Goal: Information Seeking & Learning: Learn about a topic

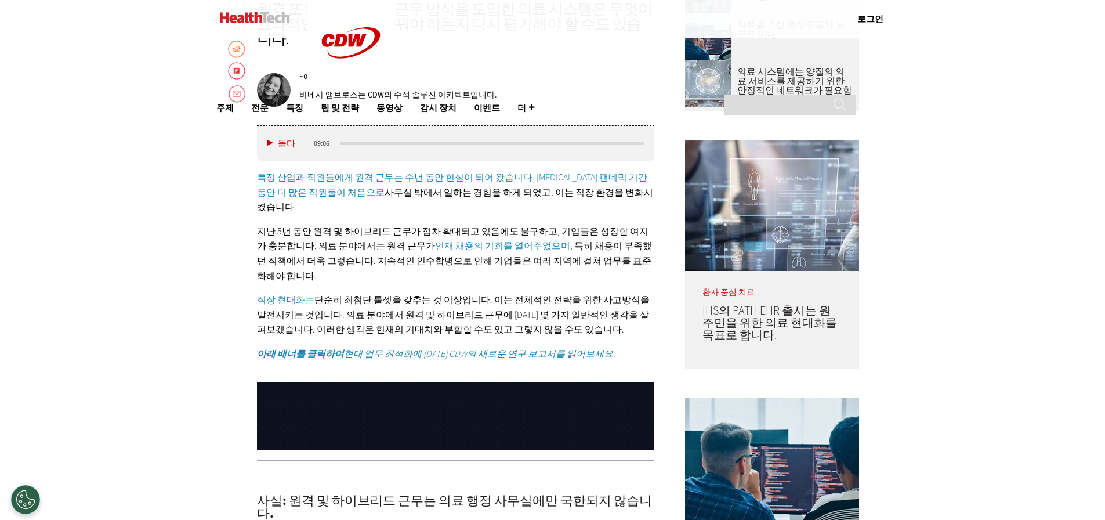
scroll to position [773, 0]
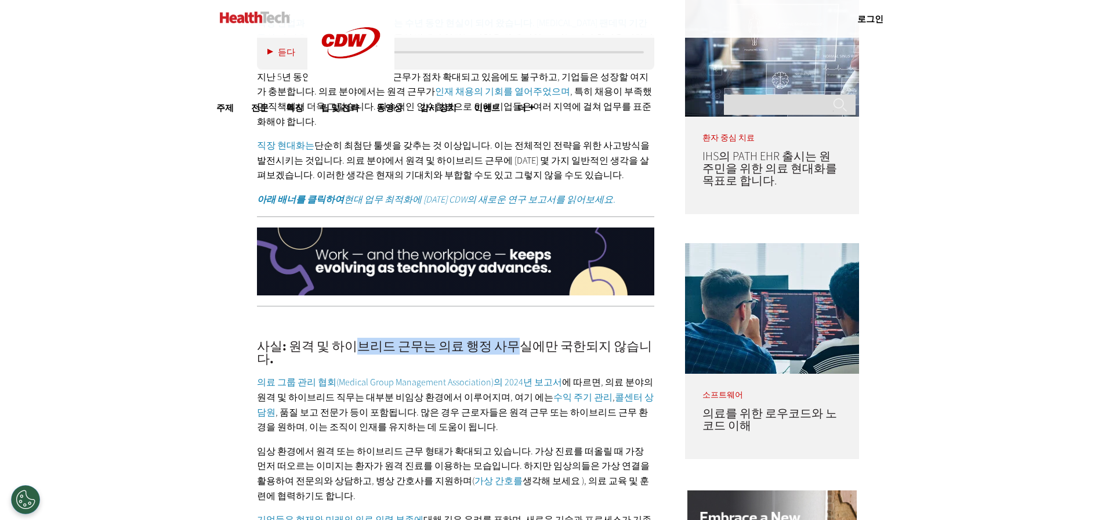
drag, startPoint x: 346, startPoint y: 295, endPoint x: 510, endPoint y: 293, distance: 164.1
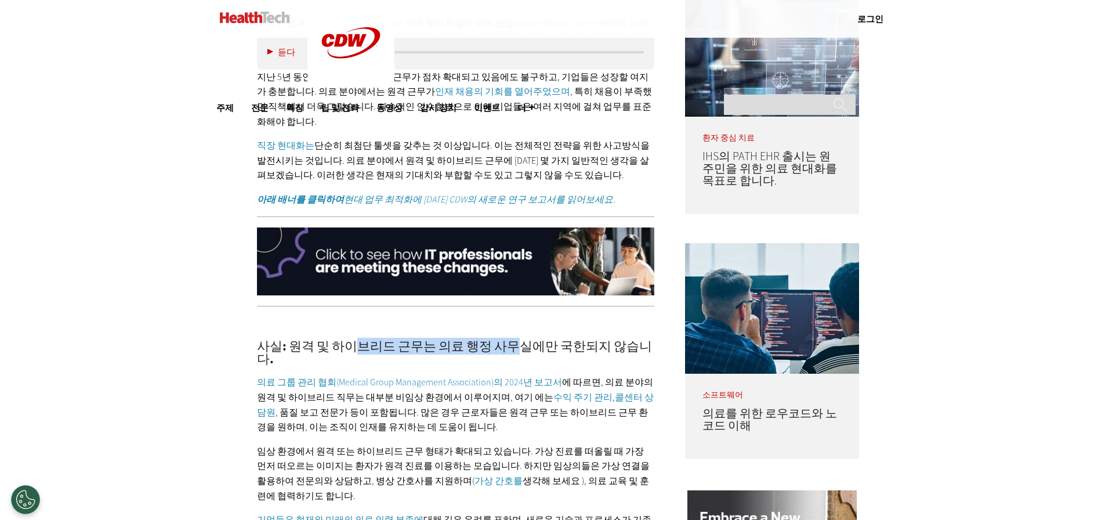
click at [510, 337] on font "사실: 원격 및 하이브리드 근무는 의료 행정 사무실에만 국한되지 않습니다." at bounding box center [454, 352] width 395 height 30
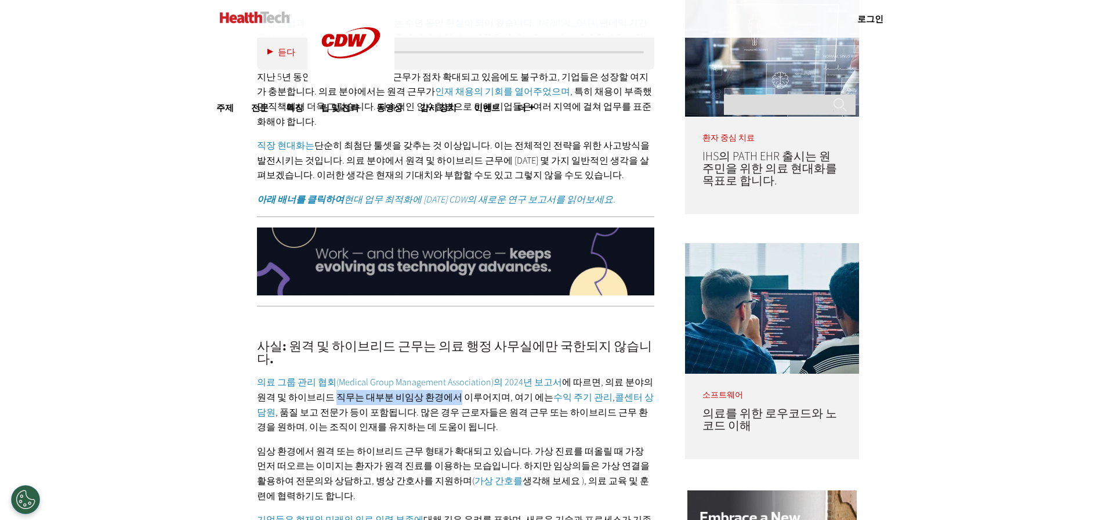
drag, startPoint x: 325, startPoint y: 336, endPoint x: 436, endPoint y: 336, distance: 111.3
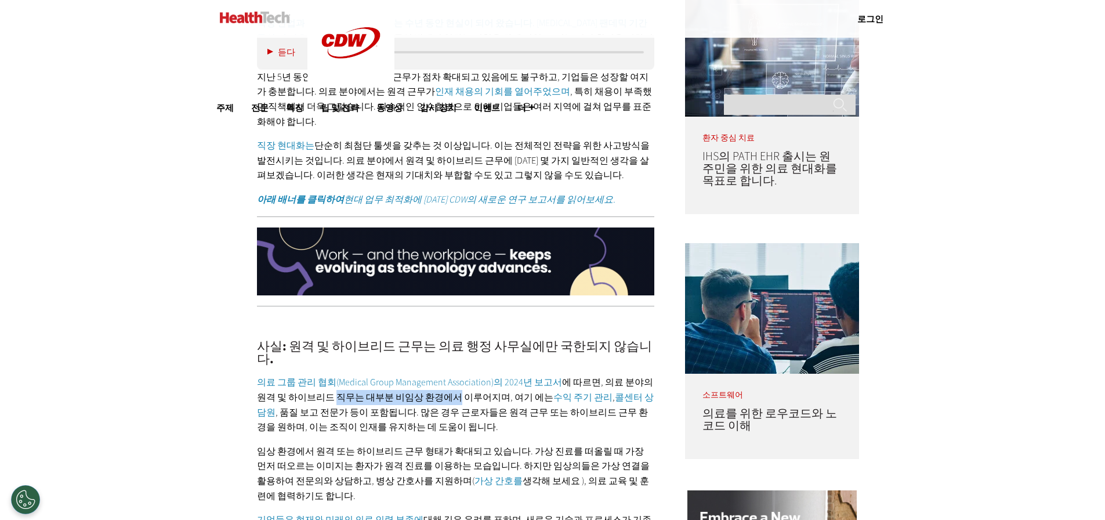
click at [436, 376] on font ", 의료 분야의 원격 및 하이브리드 직무는 대부분 비임상 환경에서 이루어지며, 여기 에는" at bounding box center [455, 389] width 396 height 27
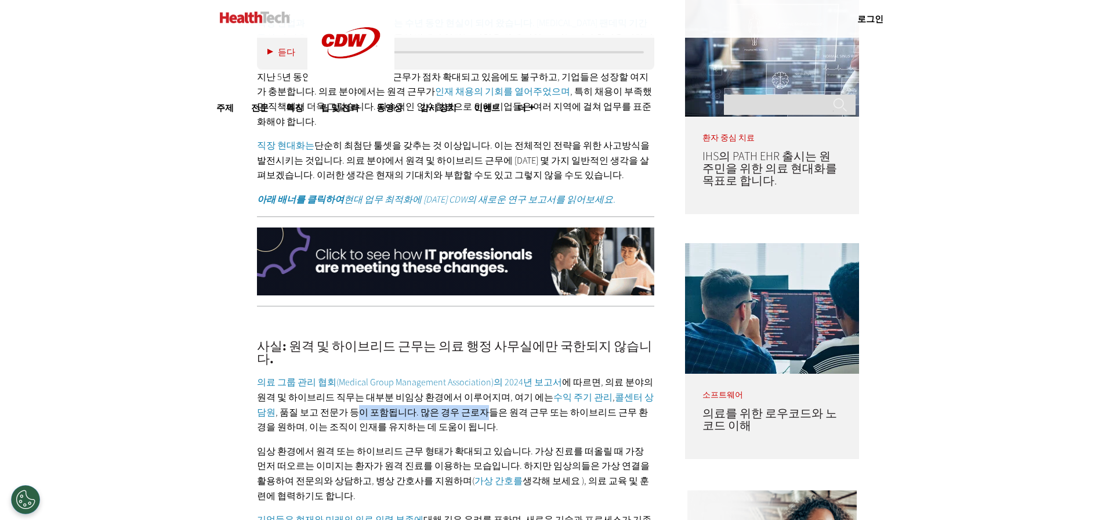
drag, startPoint x: 313, startPoint y: 357, endPoint x: 437, endPoint y: 351, distance: 124.2
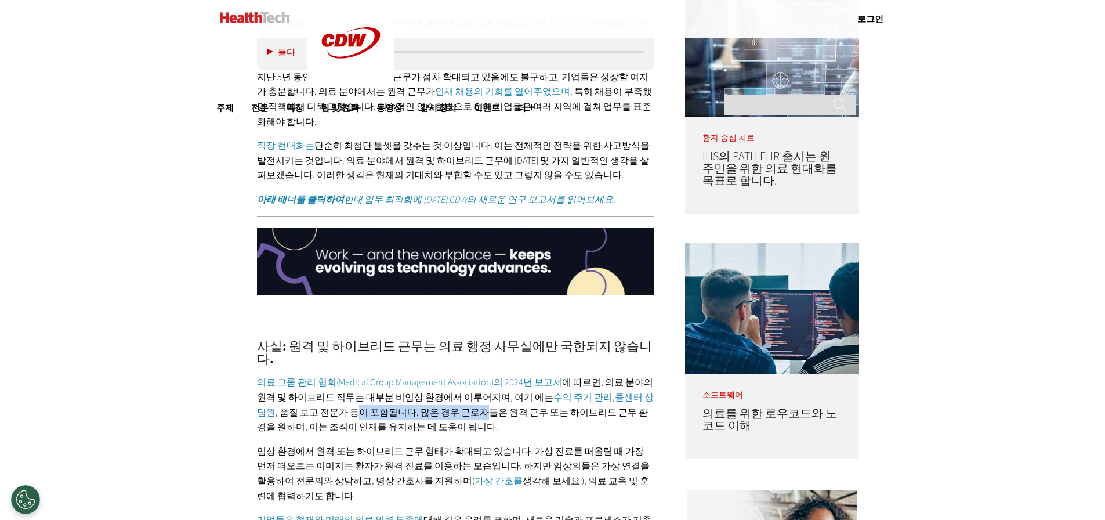
click at [437, 406] on font ", 품질 보고 전문가 등이 포함됩니다. 많은 경우 근로자들은 원격 근무 또는 하이브리드 근무 환경을 원하며, 이는 조직이 인재를 유지하는 데 …" at bounding box center [452, 419] width 391 height 27
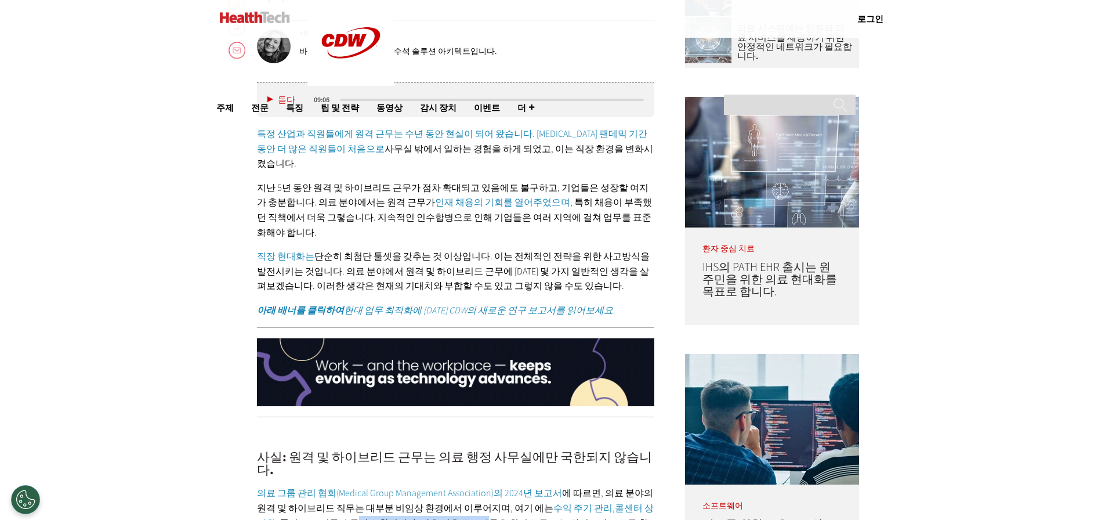
scroll to position [619, 0]
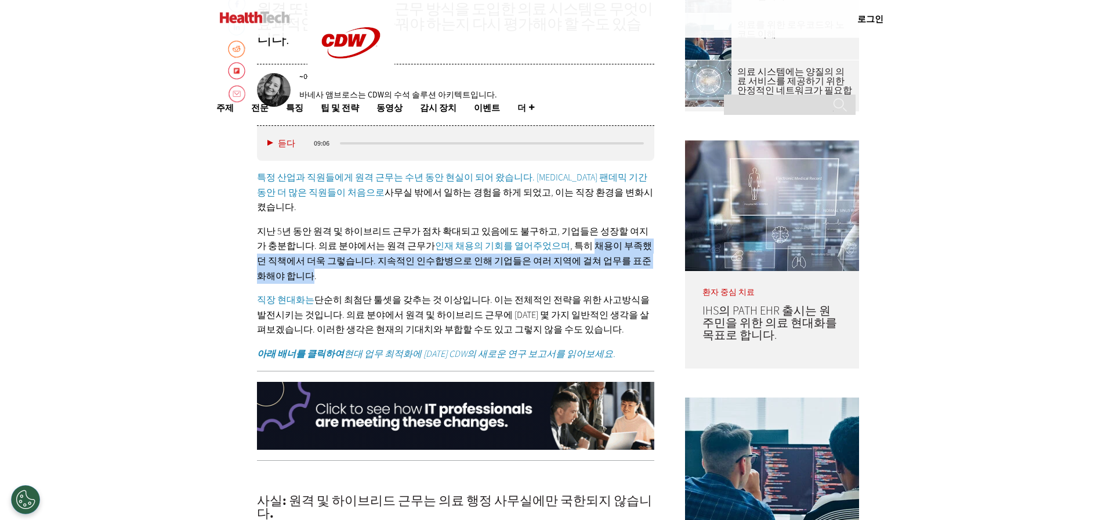
drag, startPoint x: 540, startPoint y: 213, endPoint x: 613, endPoint y: 228, distance: 74.6
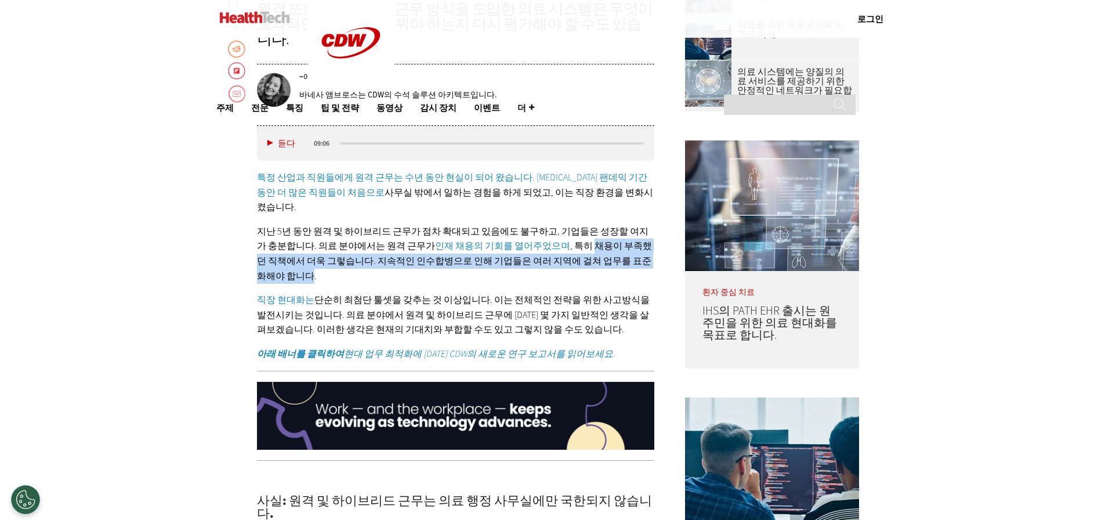
click at [613, 239] on font ", 특히 채용이 부족했던 직책에서 더욱 그렇습니다. 지속적인 인수합병으로 인해 기업들은 여러 지역에 걸쳐 업무를 표준화해야 합니다." at bounding box center [454, 260] width 395 height 42
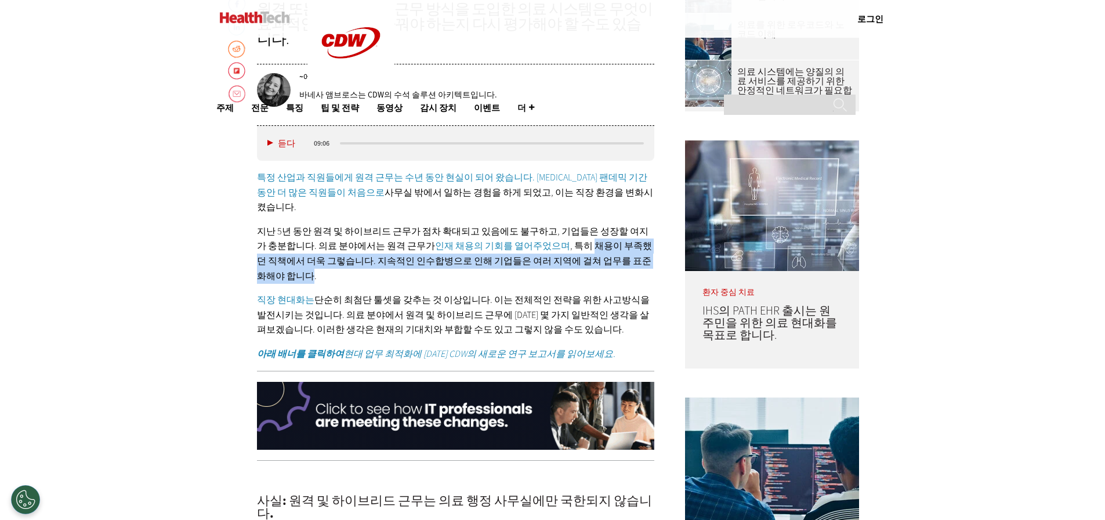
click at [588, 239] on font ", 특히 채용이 부족했던 직책에서 더욱 그렇습니다. 지속적인 인수합병으로 인해 기업들은 여러 지역에 걸쳐 업무를 표준화해야 합니다." at bounding box center [454, 260] width 395 height 42
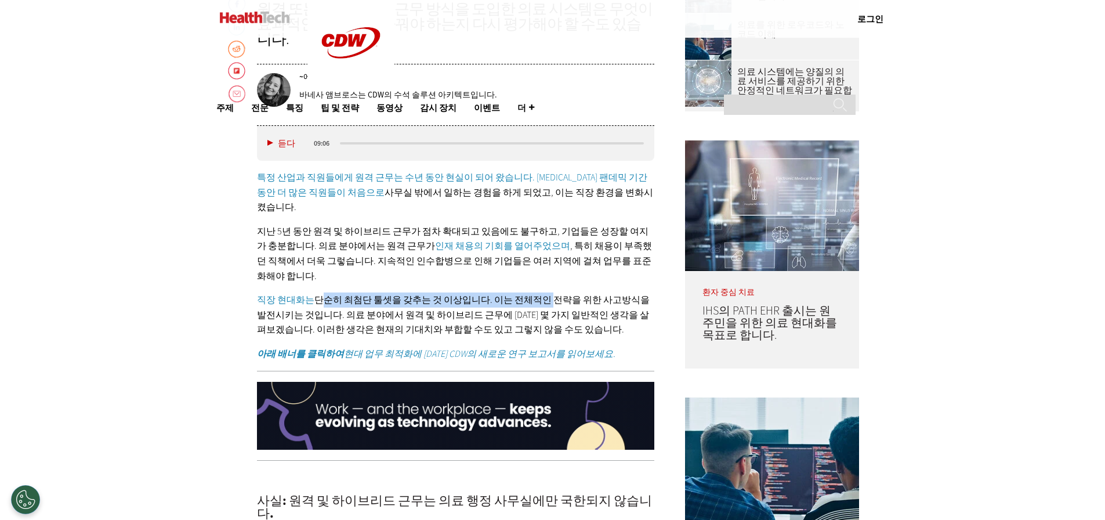
drag, startPoint x: 311, startPoint y: 255, endPoint x: 529, endPoint y: 252, distance: 218.6
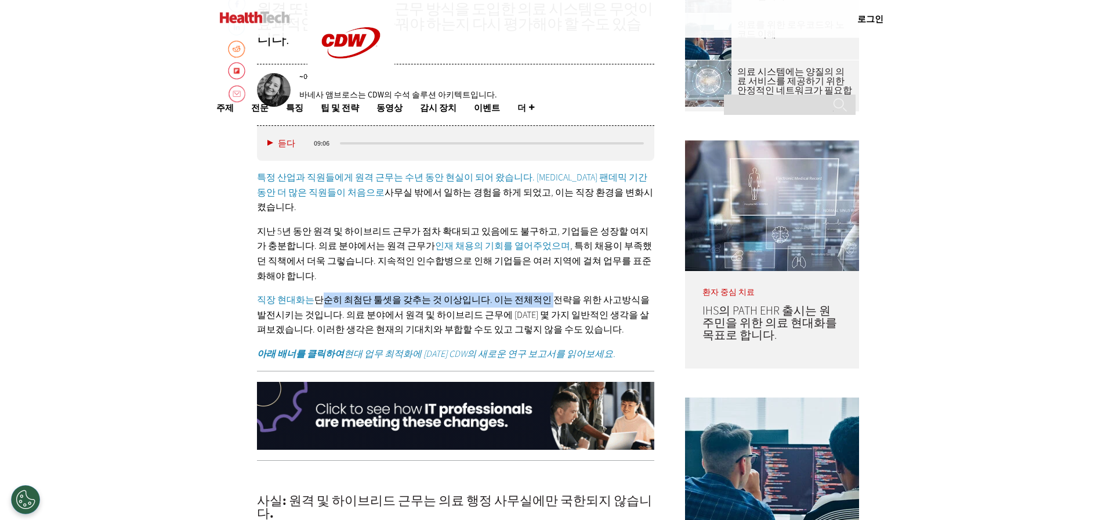
click at [529, 293] on font "단순히 최첨단 툴셋을 갖추는 것 이상입니다. 이는 전체적인 전략을 위한 사고방식을 발전시키는 것입니다. 의료 분야에서 원격 및 하이브리드 근무…" at bounding box center [453, 314] width 393 height 42
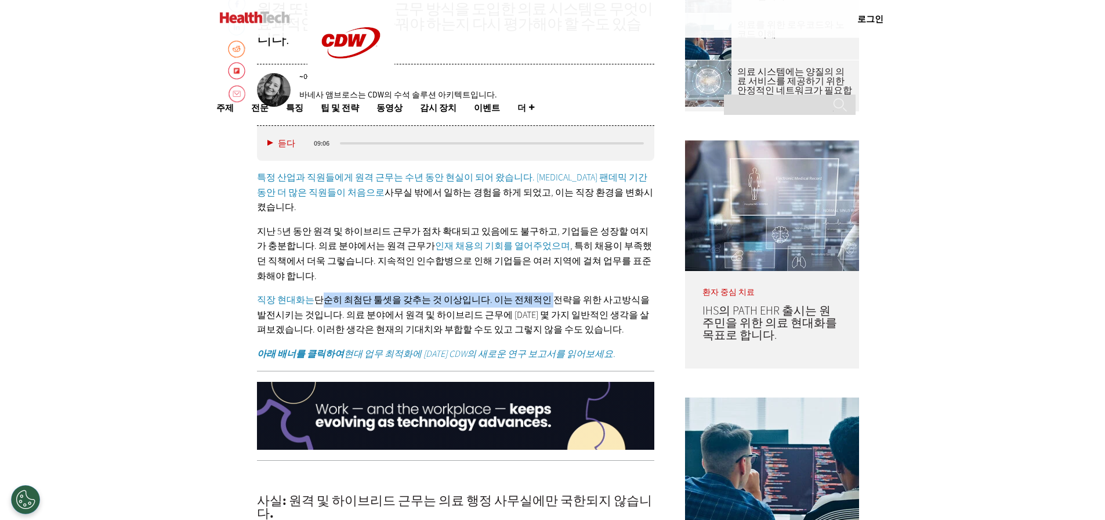
click at [463, 293] on font "단순히 최첨단 툴셋을 갖추는 것 이상입니다. 이는 전체적인 전략을 위한 사고방식을 발전시키는 것입니다. 의료 분야에서 원격 및 하이브리드 근무…" at bounding box center [453, 314] width 393 height 42
drag, startPoint x: 252, startPoint y: 255, endPoint x: 627, endPoint y: 256, distance: 375.1
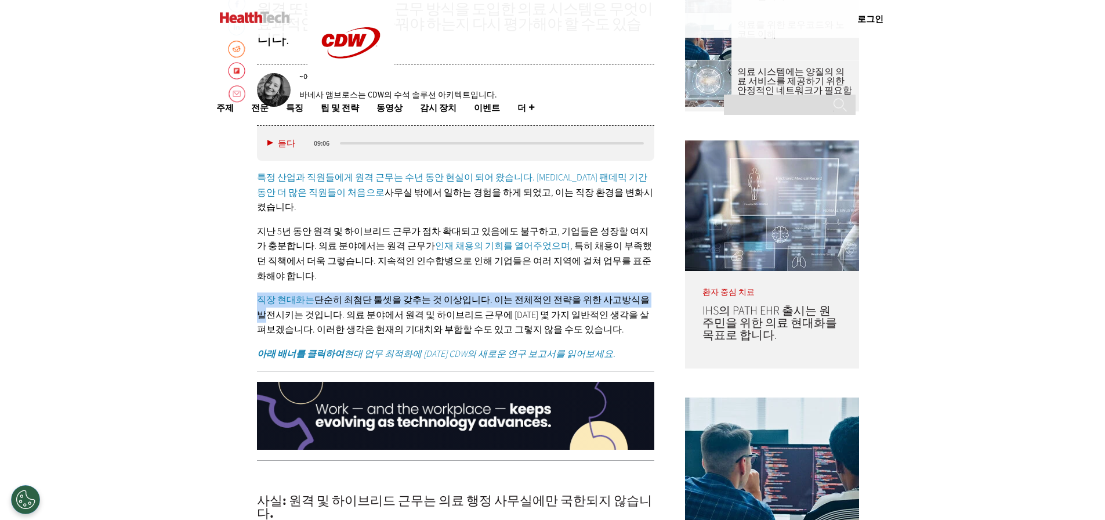
click at [627, 293] on font "단순히 최첨단 툴셋을 갖추는 것 이상입니다. 이는 전체적인 전략을 위한 사고방식을 발전시키는 것입니다. 의료 분야에서 원격 및 하이브리드 근무…" at bounding box center [453, 314] width 393 height 42
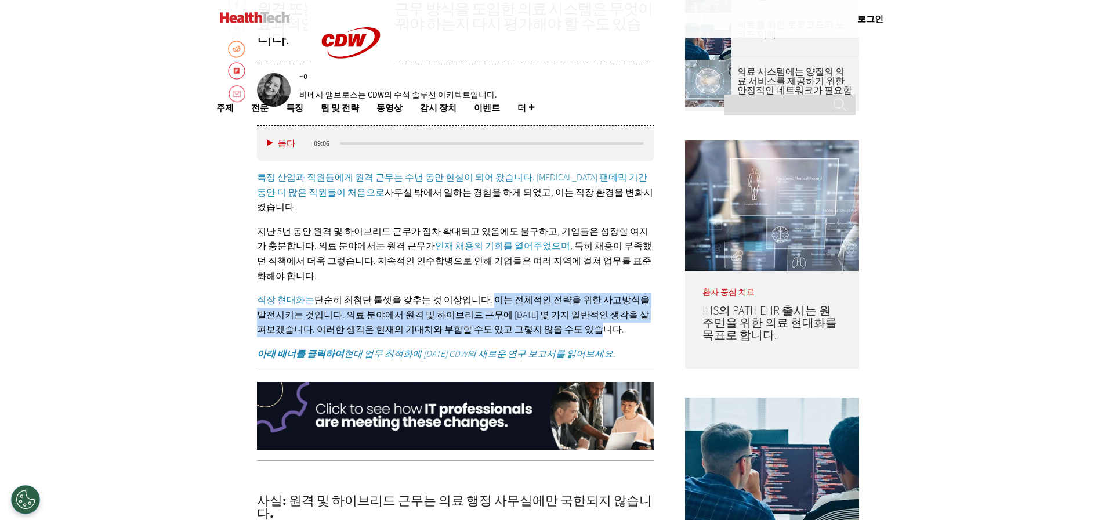
drag, startPoint x: 475, startPoint y: 255, endPoint x: 583, endPoint y: 284, distance: 111.5
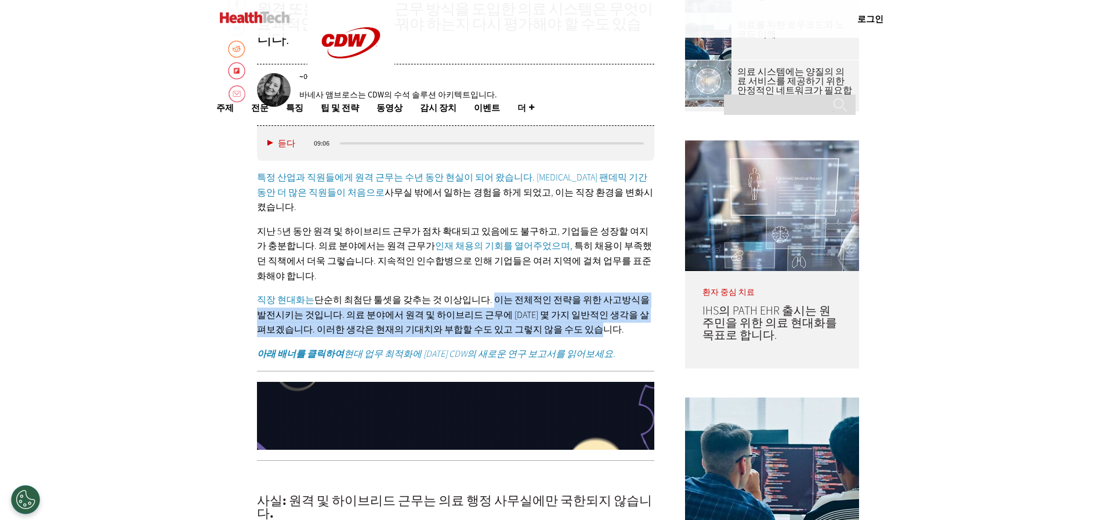
click at [583, 292] on p "직장 현대화는 단순히 최첨단 툴셋을 갖추는 것 이상입니다. 이는 전체적인 전략을 위한 사고방식을 발전시키는 것입니다. 의료 분야에서 원격 및 …" at bounding box center [456, 314] width 398 height 45
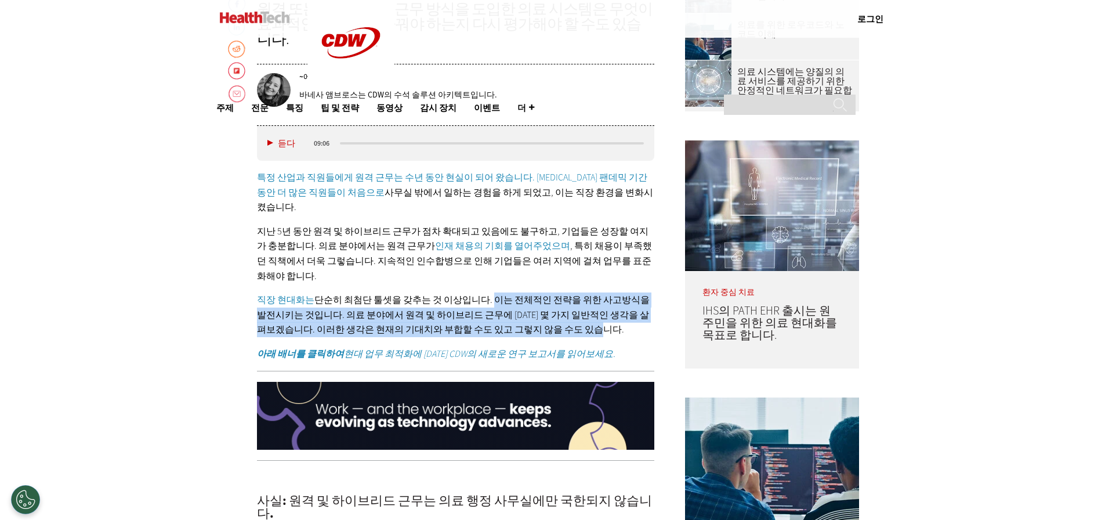
click at [583, 292] on p "직장 현대화는 단순히 최첨단 툴셋을 갖추는 것 이상입니다. 이는 전체적인 전략을 위한 사고방식을 발전시키는 것입니다. 의료 분야에서 원격 및 …" at bounding box center [456, 314] width 398 height 45
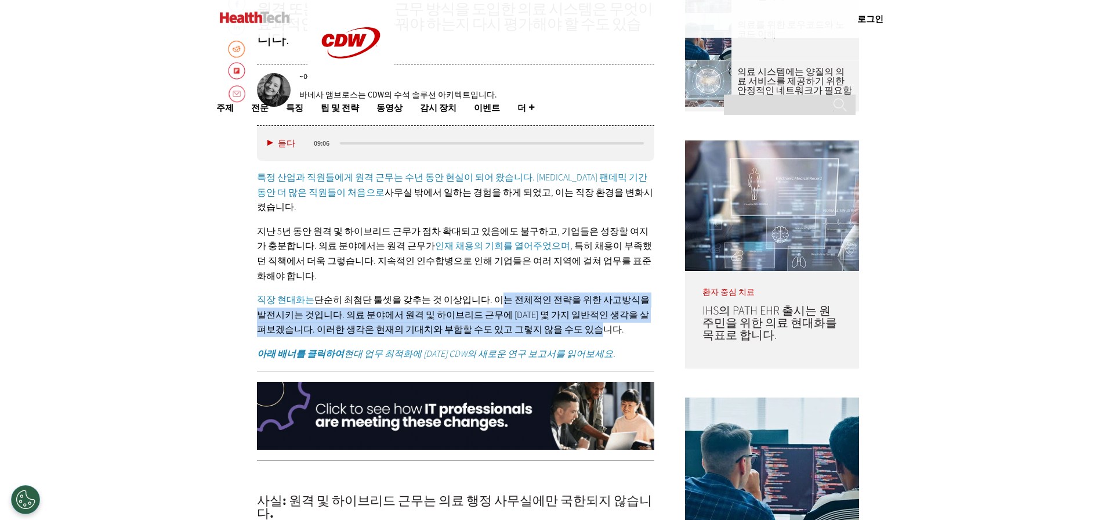
drag, startPoint x: 479, startPoint y: 252, endPoint x: 552, endPoint y: 279, distance: 77.4
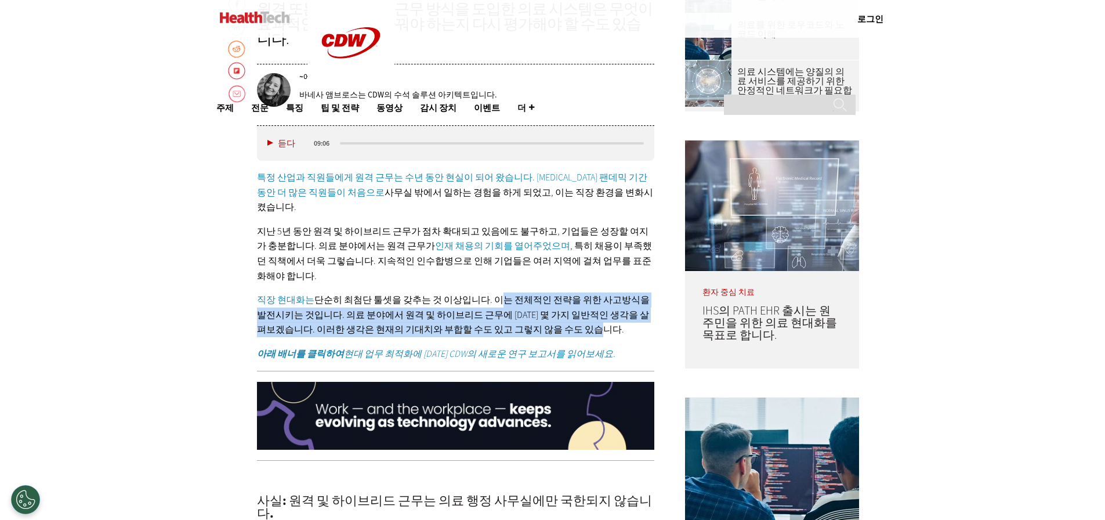
click at [552, 292] on p "직장 현대화는 단순히 최첨단 툴셋을 갖추는 것 이상입니다. 이는 전체적인 전략을 위한 사고방식을 발전시키는 것입니다. 의료 분야에서 원격 및 …" at bounding box center [456, 314] width 398 height 45
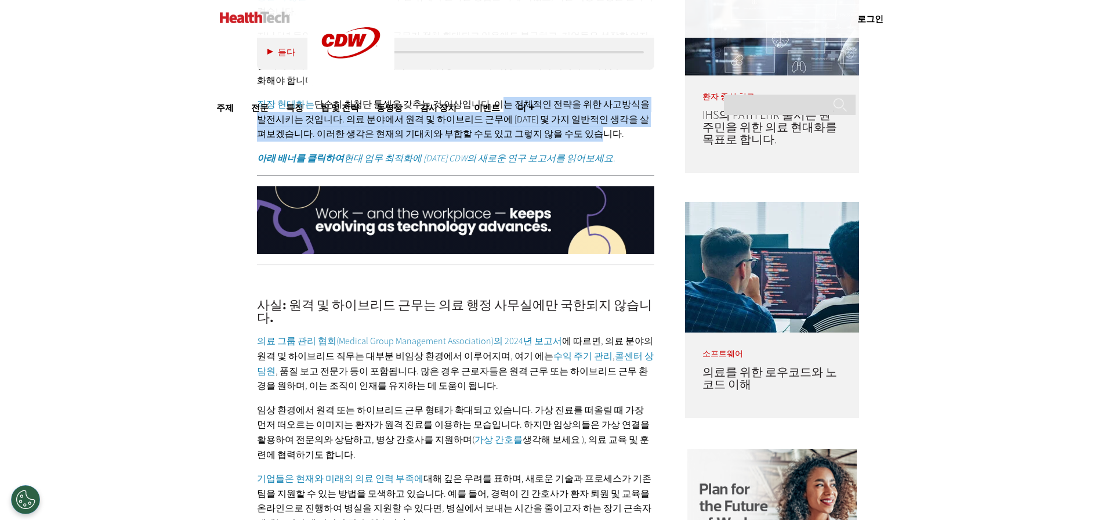
scroll to position [928, 0]
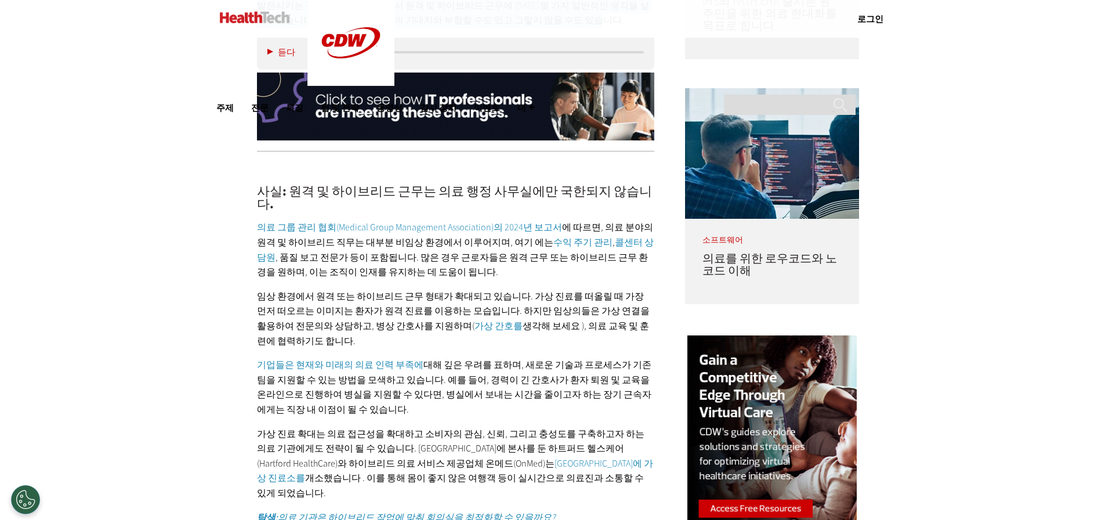
drag, startPoint x: 438, startPoint y: 183, endPoint x: 521, endPoint y: 211, distance: 87.1
click at [521, 220] on p "의료 그룹 관리 협회(Medical Group Management Association)의 2024년 보고서 에 따르면 , 의료 분야의 원격 …" at bounding box center [456, 249] width 398 height 59
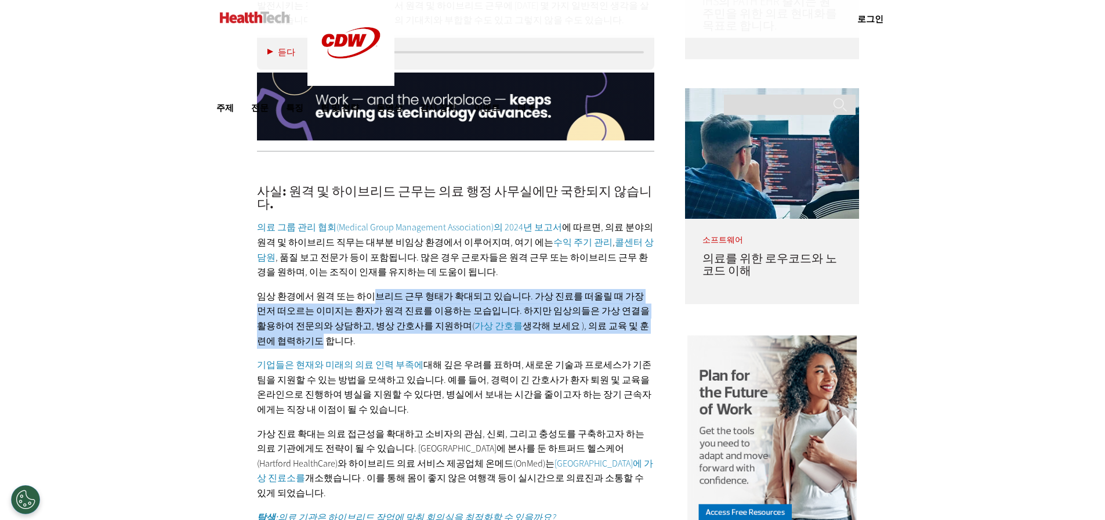
drag, startPoint x: 366, startPoint y: 233, endPoint x: 612, endPoint y: 261, distance: 248.0
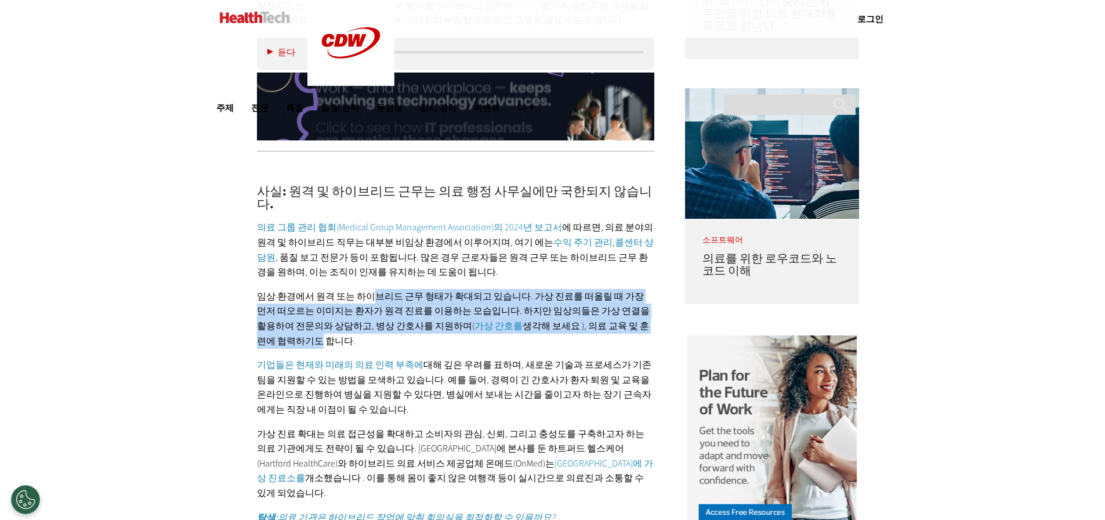
click at [612, 289] on p "임상 환경에서 원격 또는 하이브리드 근무 형태가 확대되고 있습니다. 가상 진료를 떠올릴 때 가장 먼저 떠오르는 이미지는 환자가 원격 진료를 이…" at bounding box center [456, 318] width 398 height 59
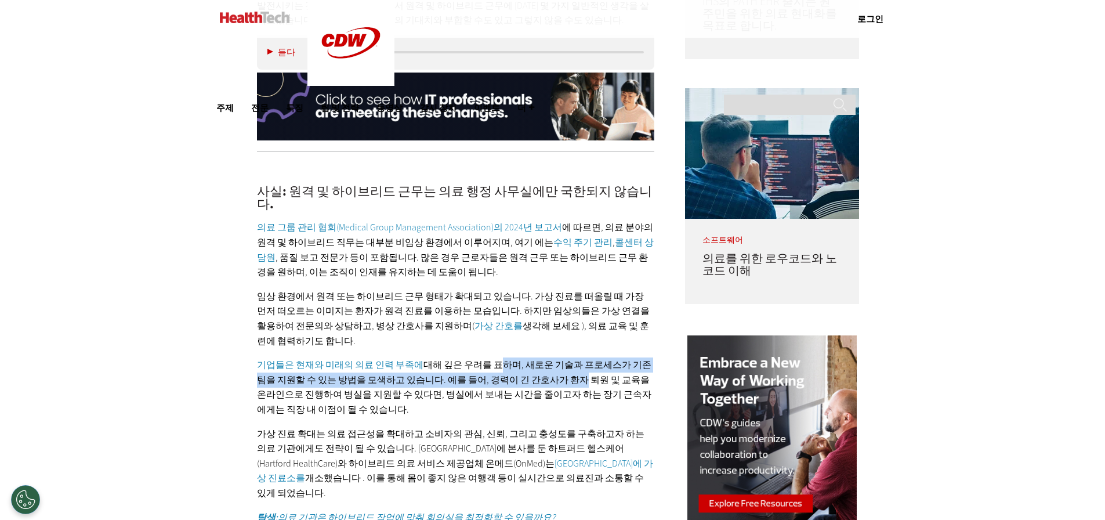
drag, startPoint x: 482, startPoint y: 304, endPoint x: 544, endPoint y: 315, distance: 63.6
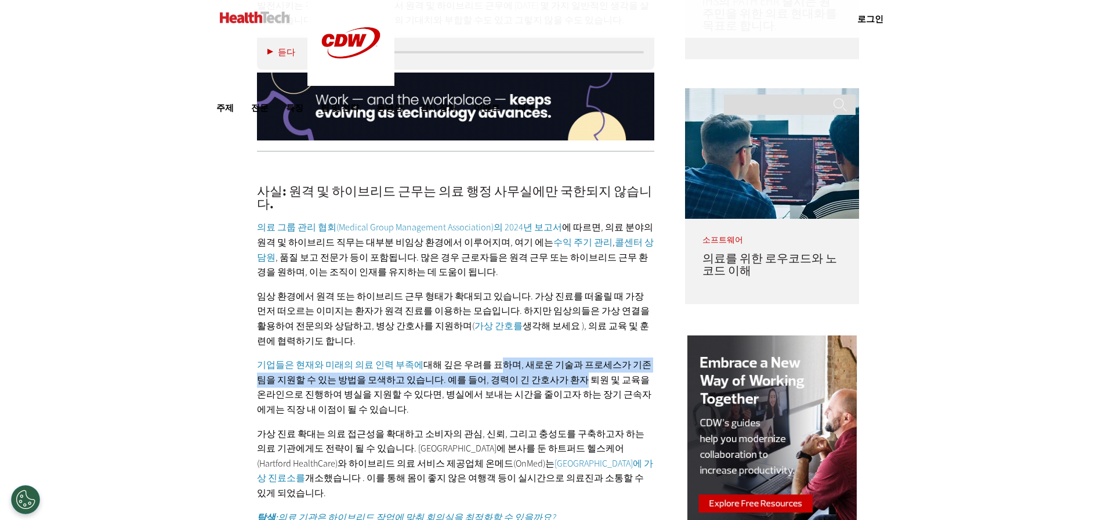
click at [544, 358] on font "대해 깊은 우려를 표하며 , 새로운 기술과 프로세스가 기존 팀을 지원할 수 있는 방법을 모색하고 있습니다. 예를 들어, 경력이 긴 간호사가 환…" at bounding box center [454, 386] width 394 height 57
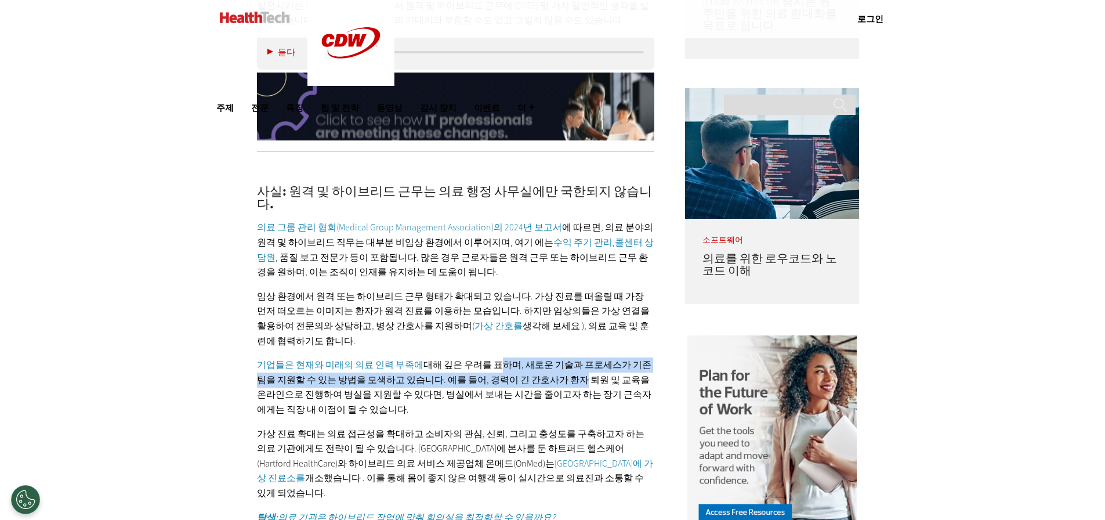
click at [544, 358] on font ", 새로운 기술과 프로세스가 기존 팀을 지원할 수 있는 방법을 모색하고 있습니다. 예를 들어, 경력이 긴 간호사가 환자 퇴원 및 교육을 온라인…" at bounding box center [454, 386] width 394 height 57
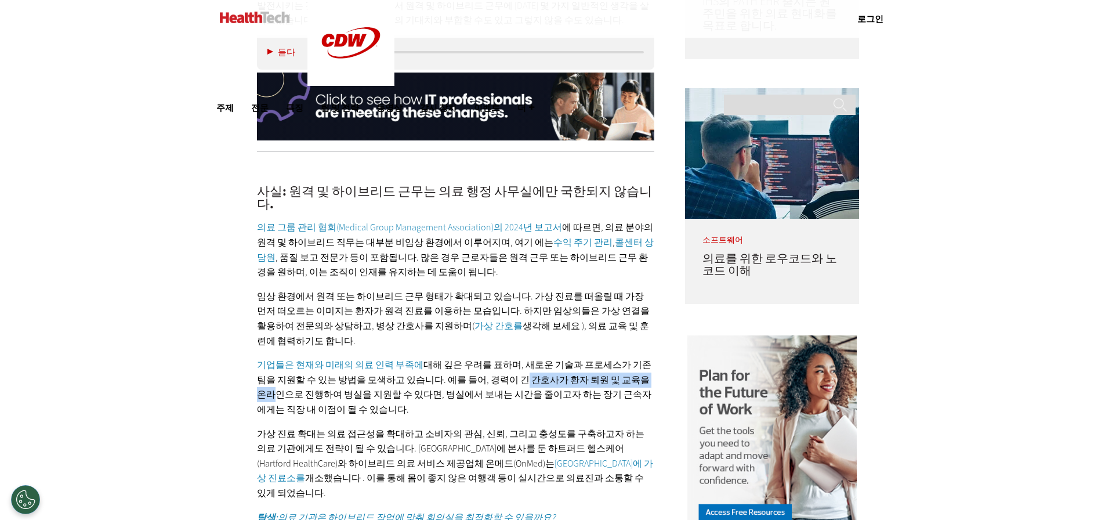
drag, startPoint x: 488, startPoint y: 317, endPoint x: 617, endPoint y: 321, distance: 129.4
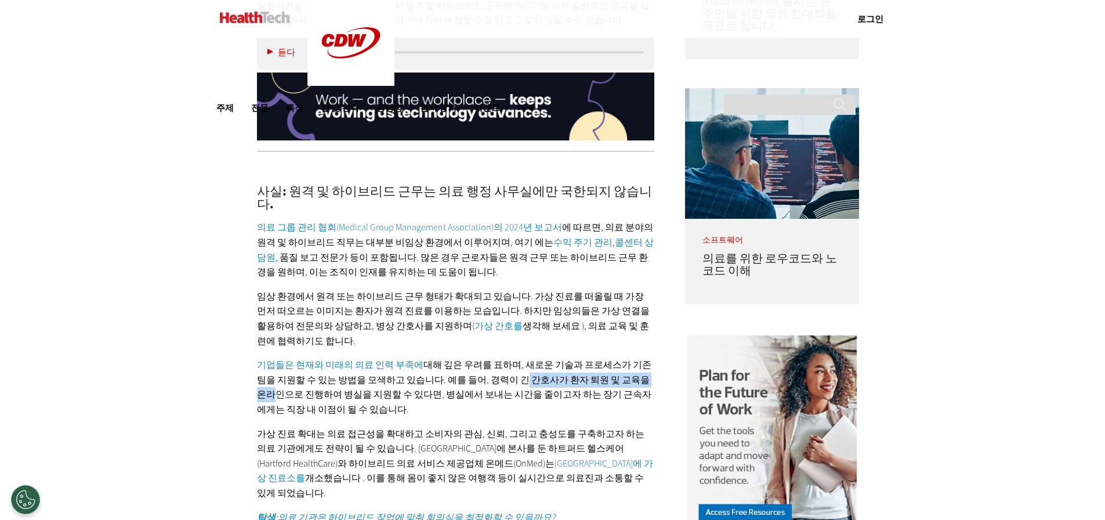
click at [617, 358] on font ", 새로운 기술과 프로세스가 기존 팀을 지원할 수 있는 방법을 모색하고 있습니다. 예를 들어, 경력이 긴 간호사가 환자 퇴원 및 교육을 온라인…" at bounding box center [454, 386] width 394 height 57
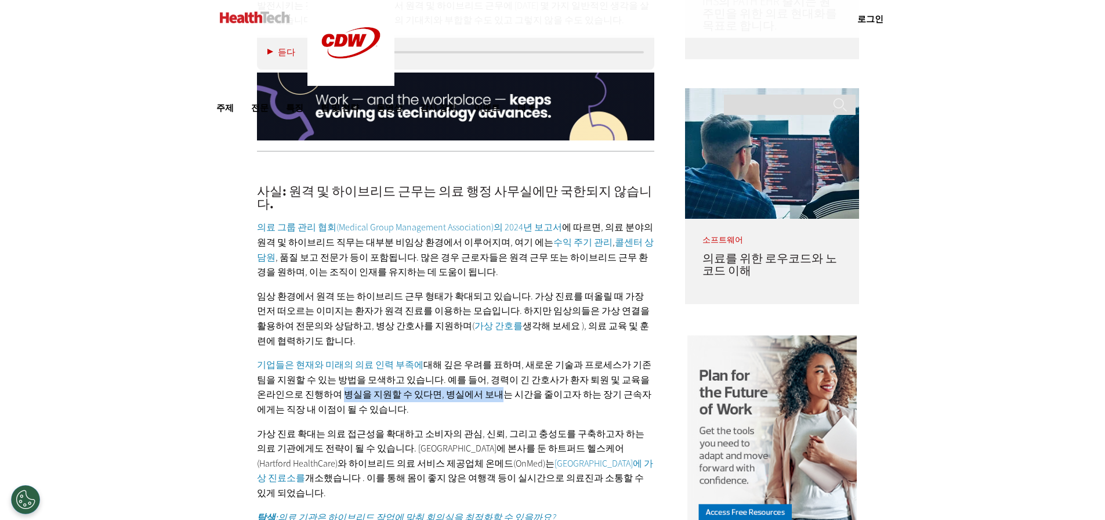
drag, startPoint x: 294, startPoint y: 332, endPoint x: 438, endPoint y: 337, distance: 144.5
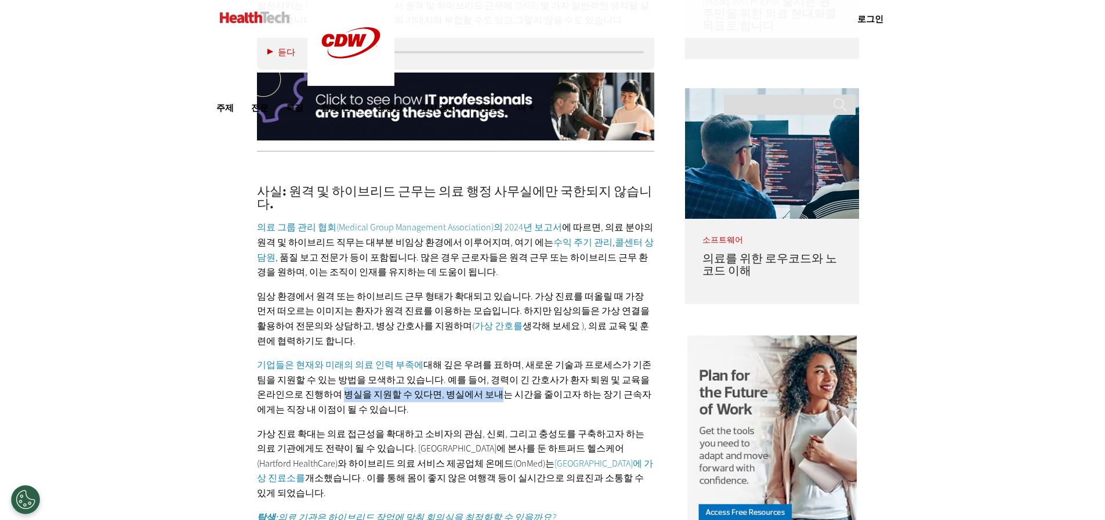
click at [438, 358] on font ", 새로운 기술과 프로세스가 기존 팀을 지원할 수 있는 방법을 모색하고 있습니다. 예를 들어, 경력이 긴 간호사가 환자 퇴원 및 교육을 온라인…" at bounding box center [454, 386] width 394 height 57
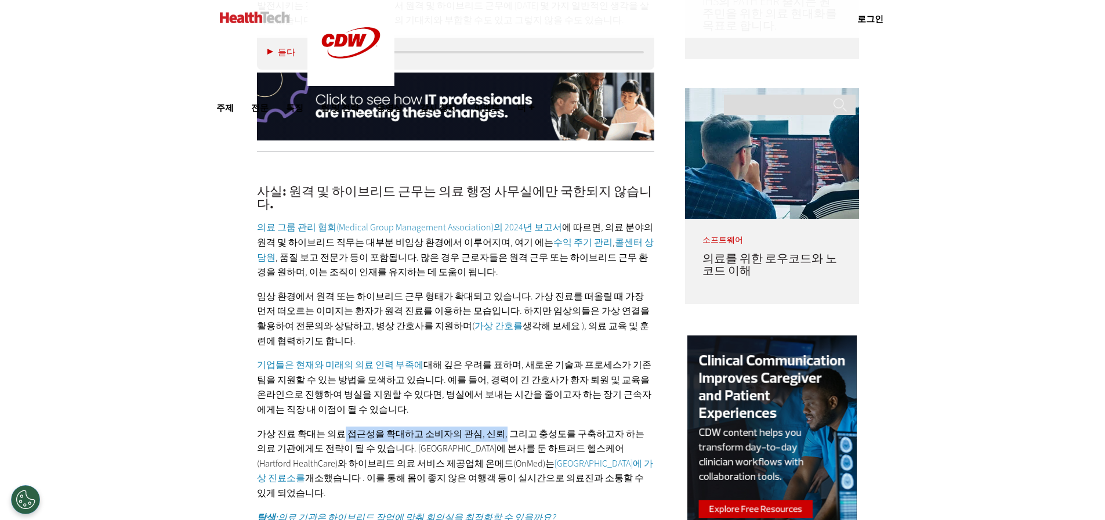
drag, startPoint x: 337, startPoint y: 368, endPoint x: 489, endPoint y: 371, distance: 151.4
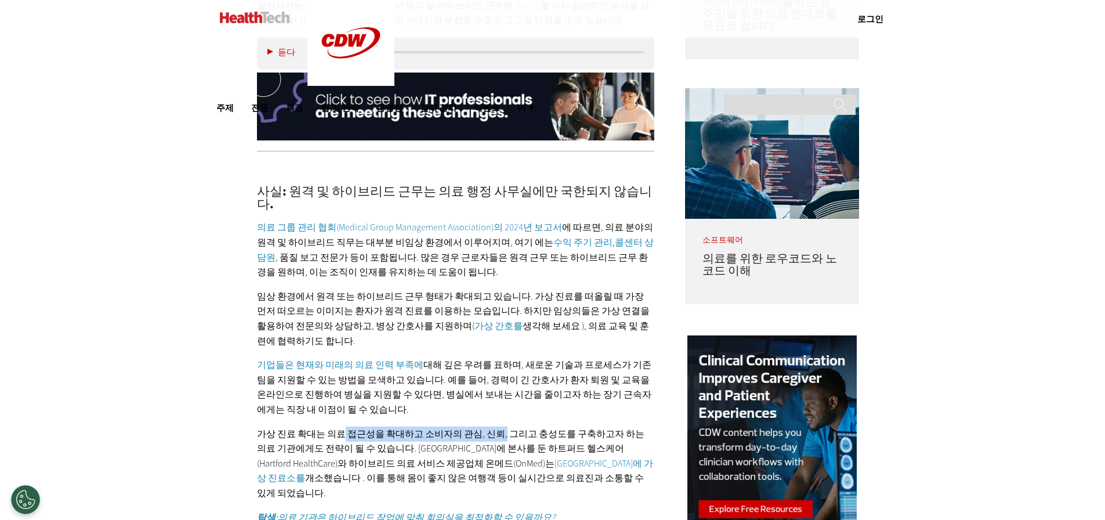
drag, startPoint x: 337, startPoint y: 397, endPoint x: 584, endPoint y: 415, distance: 247.6
click at [584, 426] on p "가상 진료 확대는 의료 접근성을 확대하고 소비자의 관심, 신뢰, 그리고 충성도를 구축하고자 하는 의료 기관에게도 전략이 될 수 있습니다. [G…" at bounding box center [456, 463] width 398 height 74
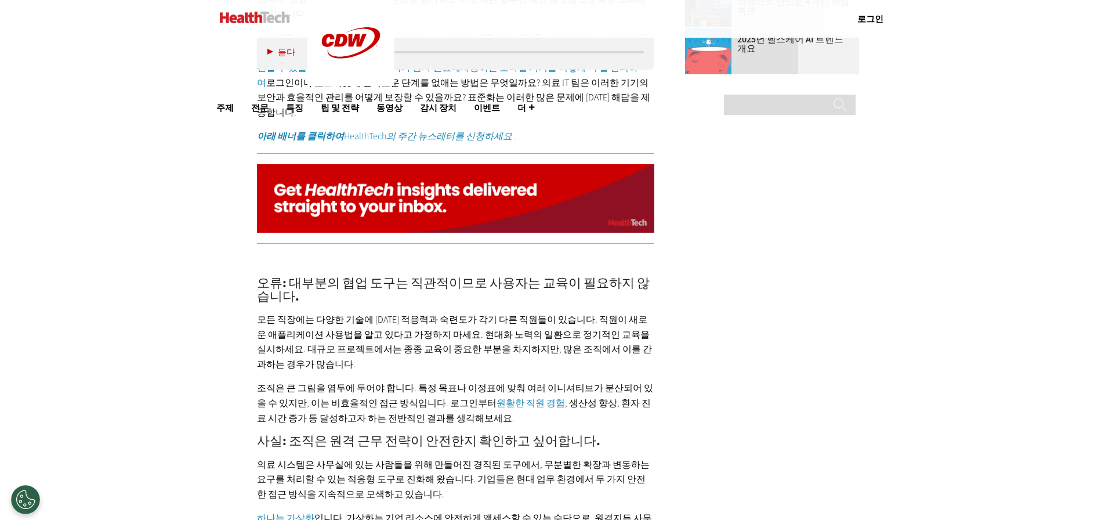
scroll to position [2010, 0]
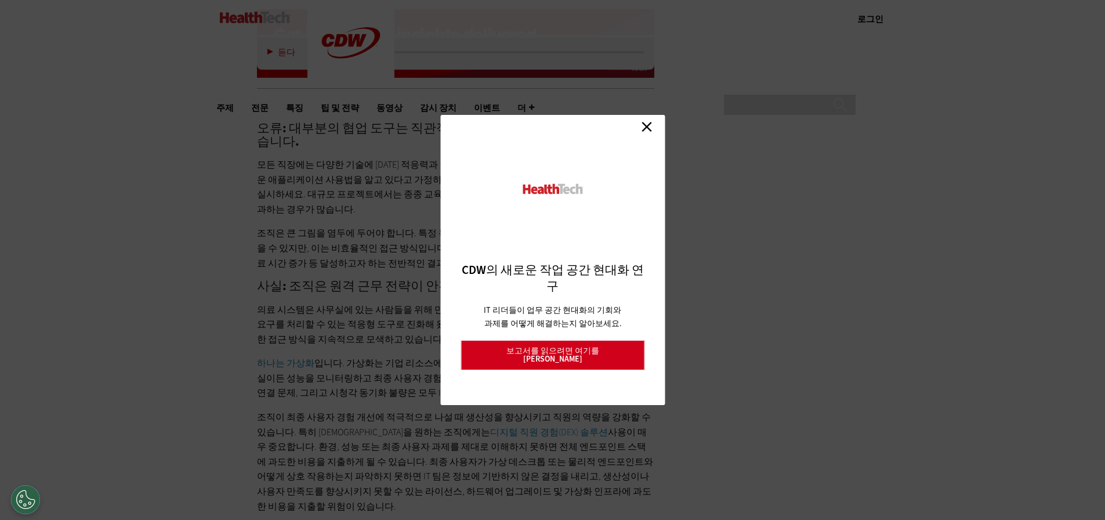
click at [651, 124] on link "닫다" at bounding box center [646, 126] width 17 height 17
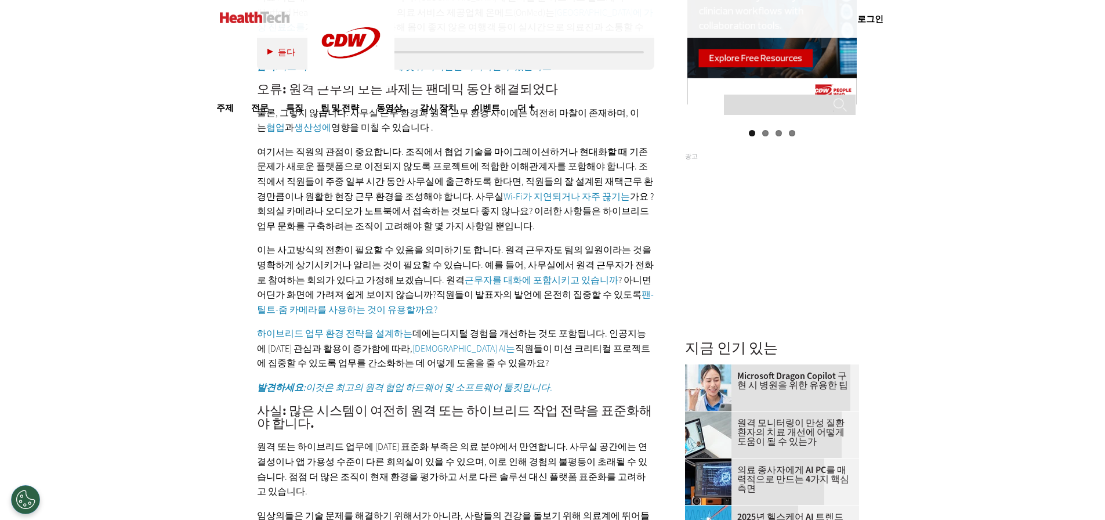
scroll to position [1237, 0]
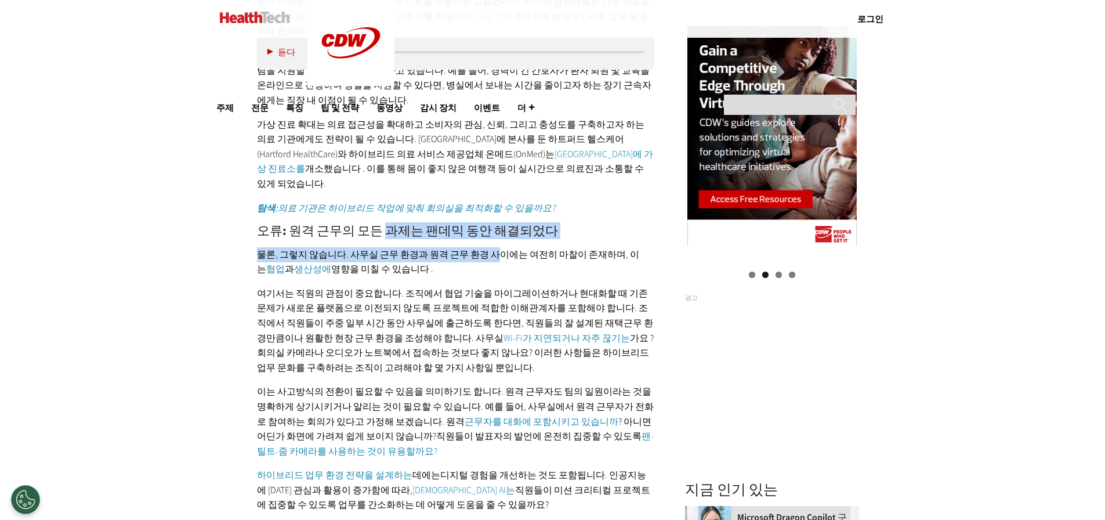
drag, startPoint x: 379, startPoint y: 161, endPoint x: 482, endPoint y: 175, distance: 104.7
click at [482, 175] on div "사실: 원격 및 하이브리드 근무는 의료 행정 사무실에만 국한되지 않습니다. 의료 그룹 관리 협회(Medical Group Management …" at bounding box center [456, 307] width 398 height 911
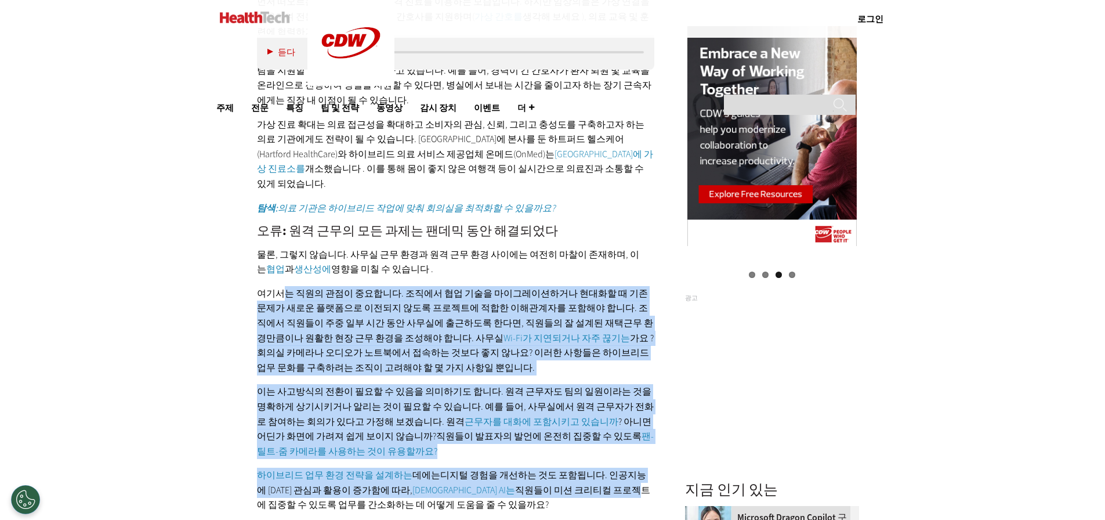
drag, startPoint x: 286, startPoint y: 219, endPoint x: 532, endPoint y: 420, distance: 317.6
click at [532, 420] on div "사실: 원격 및 하이브리드 근무는 의료 행정 사무실에만 국한되지 않습니다. 의료 그룹 관리 협회(Medical Group Management …" at bounding box center [456, 307] width 398 height 911
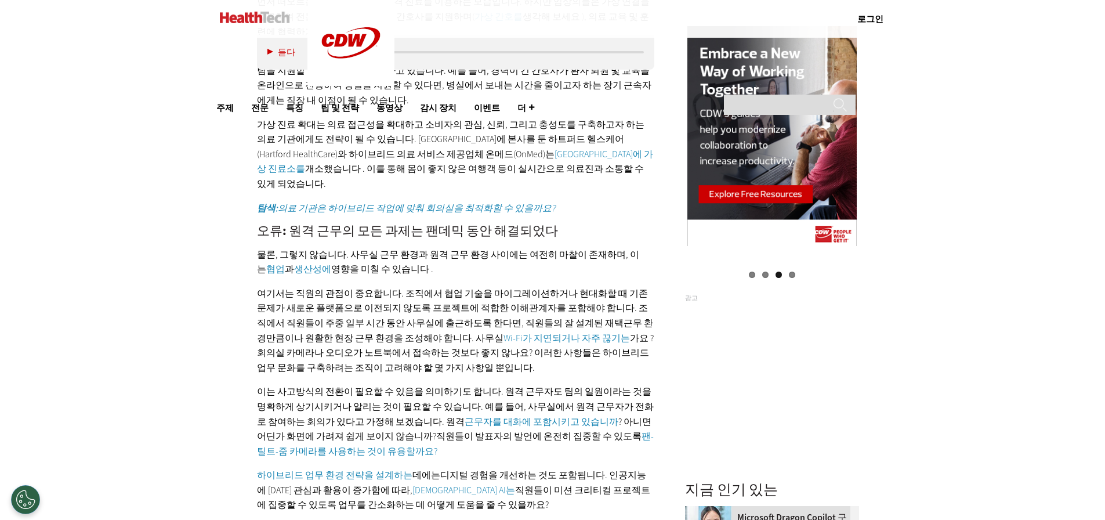
click at [581, 484] on font "직원들이 미션 크리티컬 프로젝트에 집중할 수 있도록 업무를 간소화하는 데 어떻게 도움을 줄 수 있을까요?" at bounding box center [453, 497] width 393 height 27
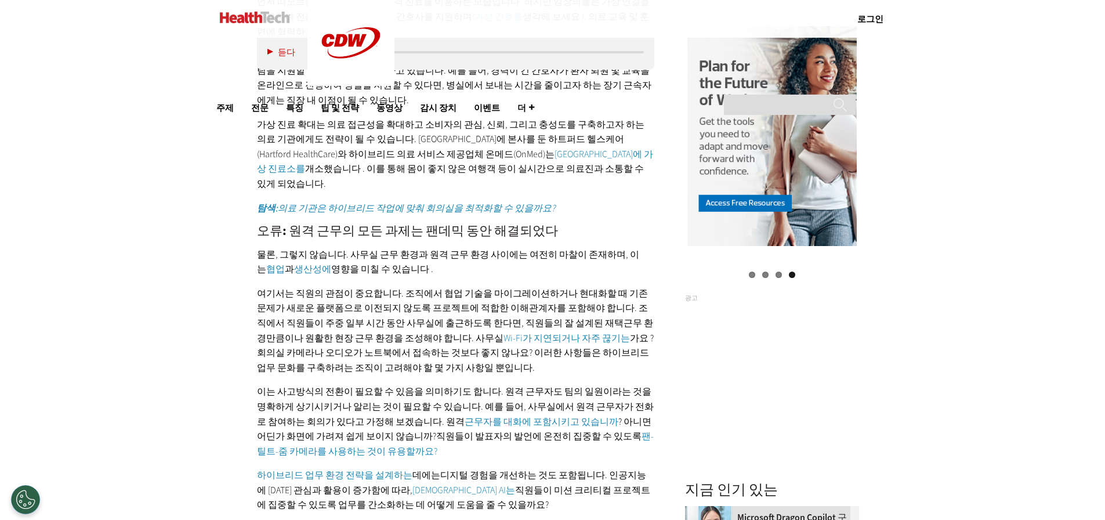
drag, startPoint x: 466, startPoint y: 395, endPoint x: 565, endPoint y: 442, distance: 109.2
click at [565, 442] on div "사실: 원격 및 하이브리드 근무는 의료 행정 사무실에만 국한되지 않습니다. 의료 그룹 관리 협회(Medical Group Management …" at bounding box center [456, 307] width 398 height 911
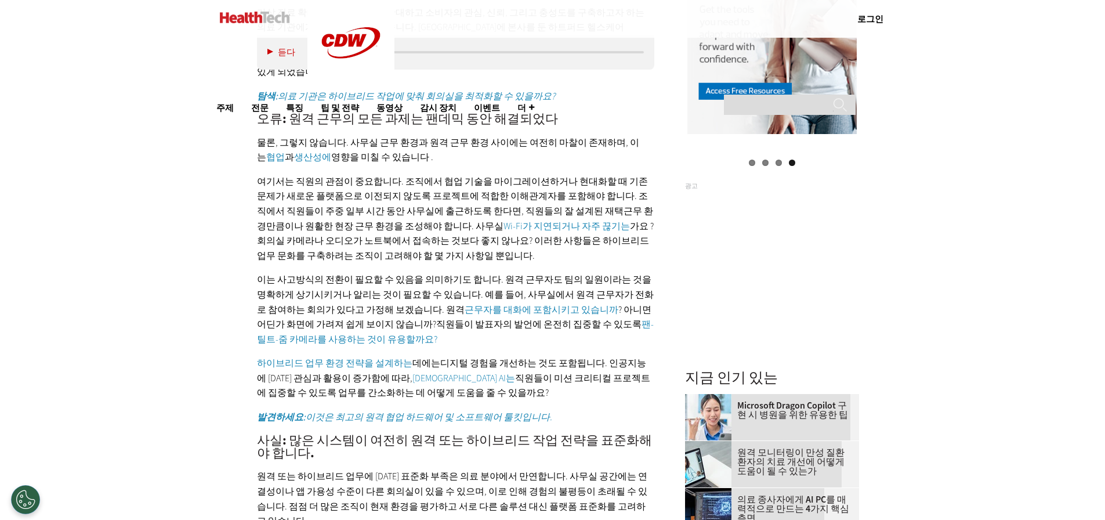
scroll to position [1392, 0]
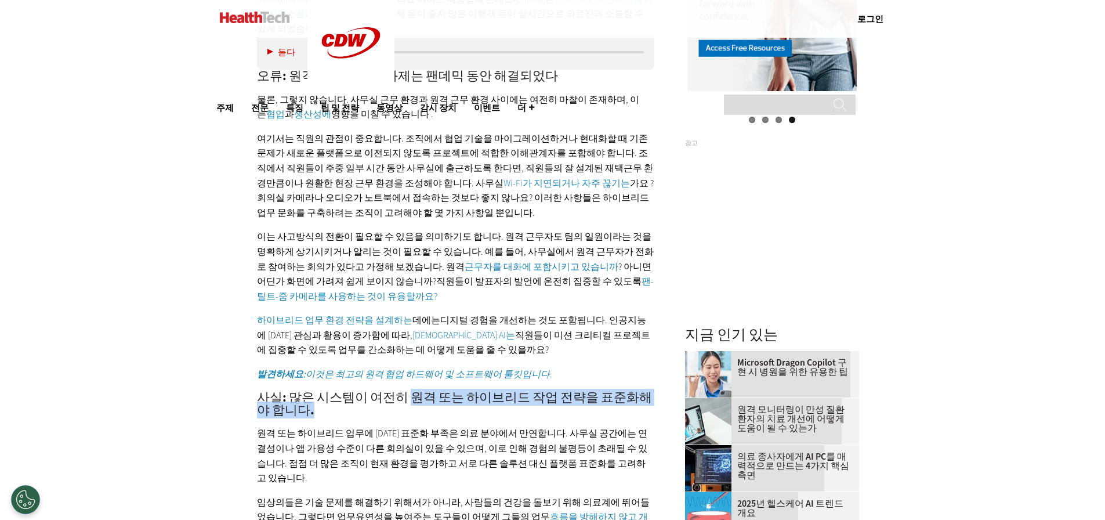
drag, startPoint x: 402, startPoint y: 325, endPoint x: 580, endPoint y: 337, distance: 178.5
click at [580, 391] on h2 "사실: 많은 시스템이 여전히 원격 또는 하이브리드 작업 전략을 표준화해야 합니다." at bounding box center [456, 404] width 398 height 26
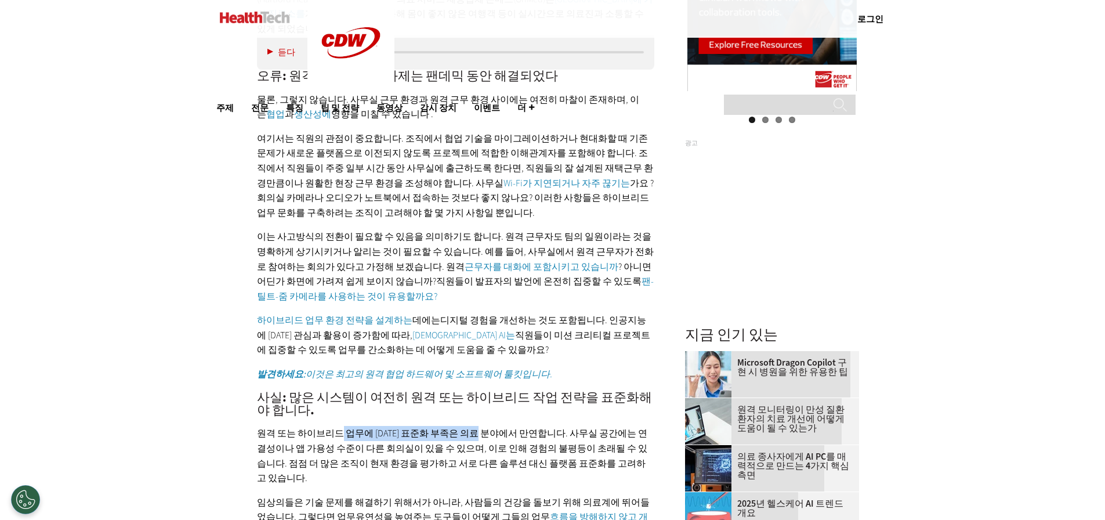
drag, startPoint x: 334, startPoint y: 361, endPoint x: 484, endPoint y: 359, distance: 150.2
click at [484, 427] on font "원격 또는 하이브리드 업무에 [DATE] 표준화 부족은 의료 분야에서 만연합니다. 사무실 공간에는 연결성이나 앱 가용성 수준이 다른 회의실이 …" at bounding box center [452, 455] width 390 height 57
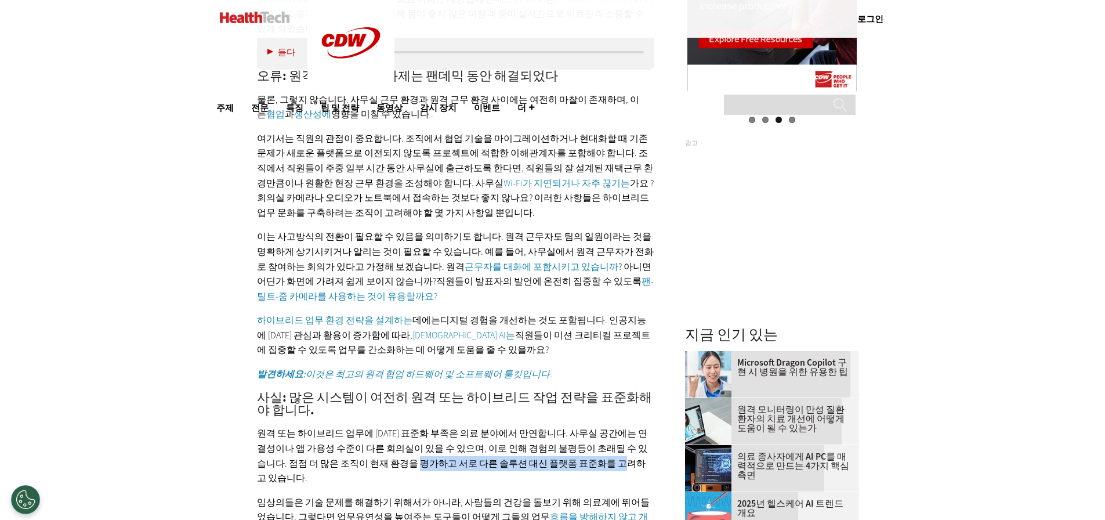
drag, startPoint x: 375, startPoint y: 389, endPoint x: 562, endPoint y: 390, distance: 187.3
click at [562, 427] on font "원격 또는 하이브리드 업무에 [DATE] 표준화 부족은 의료 분야에서 만연합니다. 사무실 공간에는 연결성이나 앱 가용성 수준이 다른 회의실이 …" at bounding box center [452, 455] width 390 height 57
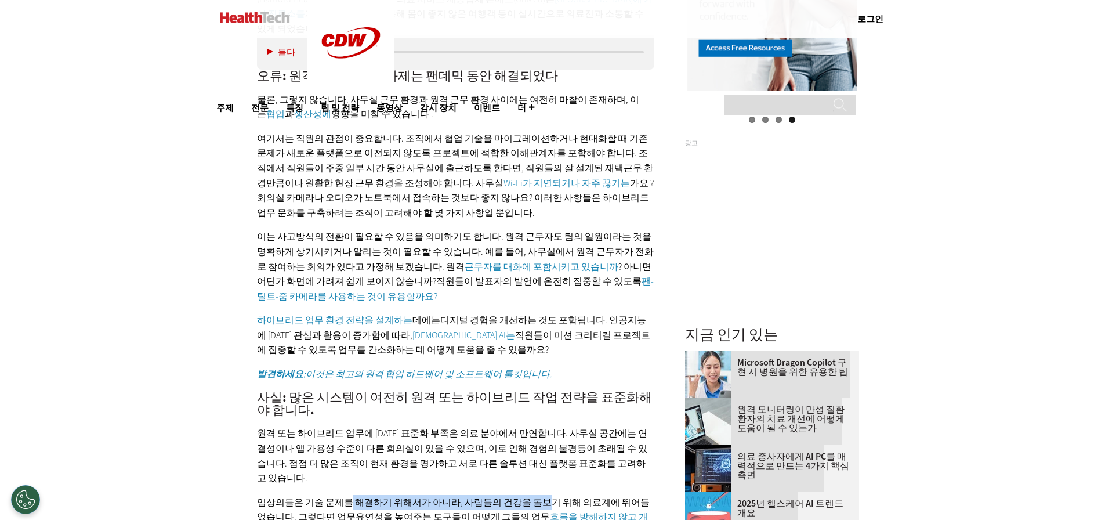
drag, startPoint x: 344, startPoint y: 415, endPoint x: 531, endPoint y: 416, distance: 186.7
click at [531, 496] on font "임상의들은 기술 문제를 해결하기 위해서가 아니라, 사람들의 건강을 돌보기 위해 의료계에 뛰어들었습니다. 그렇다면 업무" at bounding box center [453, 509] width 393 height 27
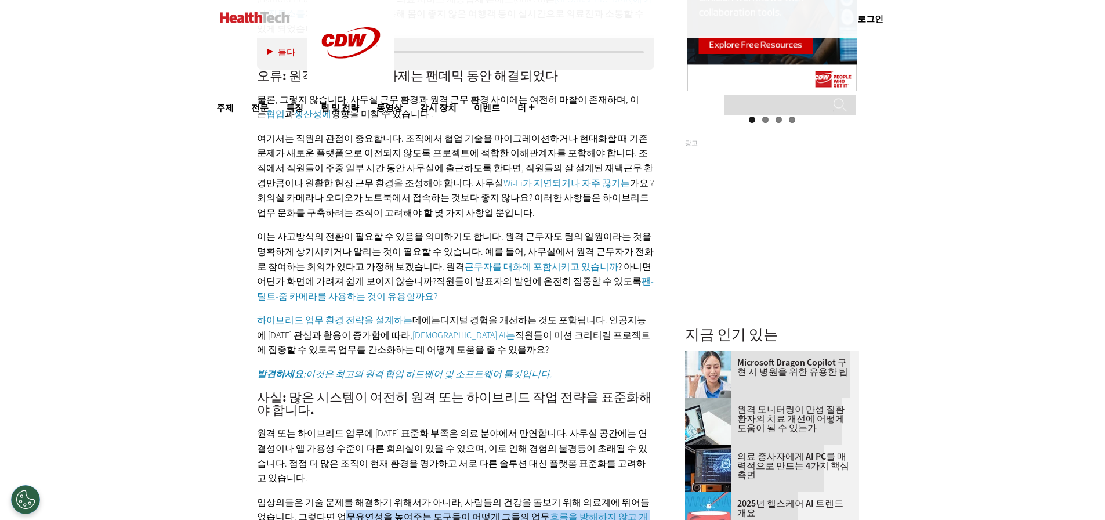
drag, startPoint x: 313, startPoint y: 425, endPoint x: 513, endPoint y: 472, distance: 205.5
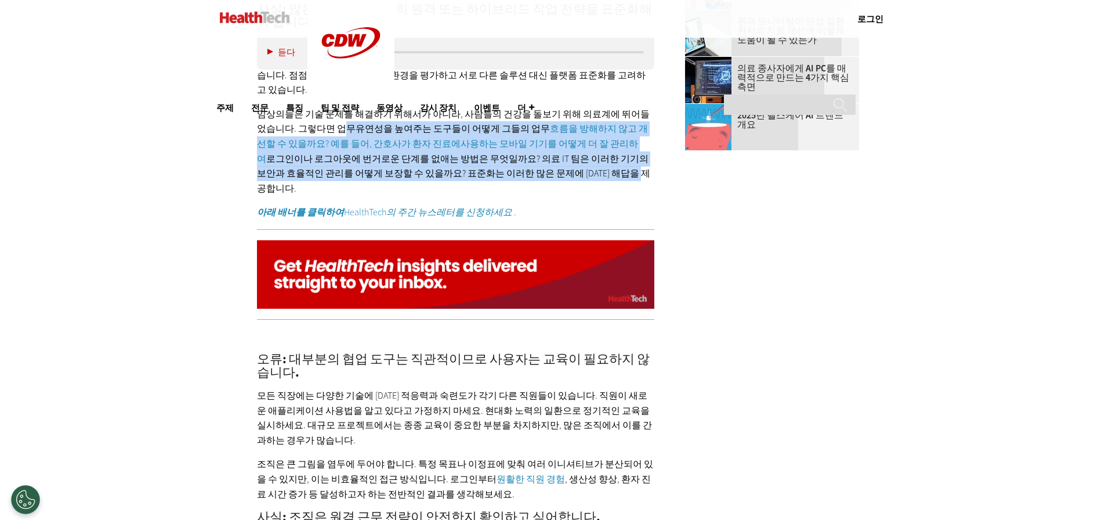
scroll to position [1855, 0]
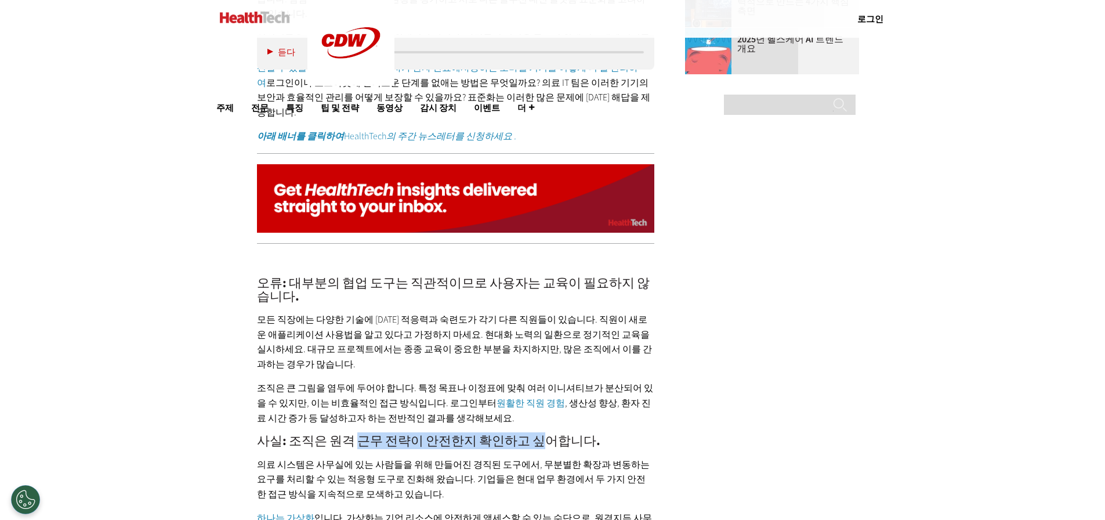
drag, startPoint x: 355, startPoint y: 318, endPoint x: 525, endPoint y: 319, distance: 169.3
click at [525, 432] on font "사실: 조직은 원격 근무 전략이 안전한지 확인하고 싶어합니다." at bounding box center [428, 440] width 343 height 17
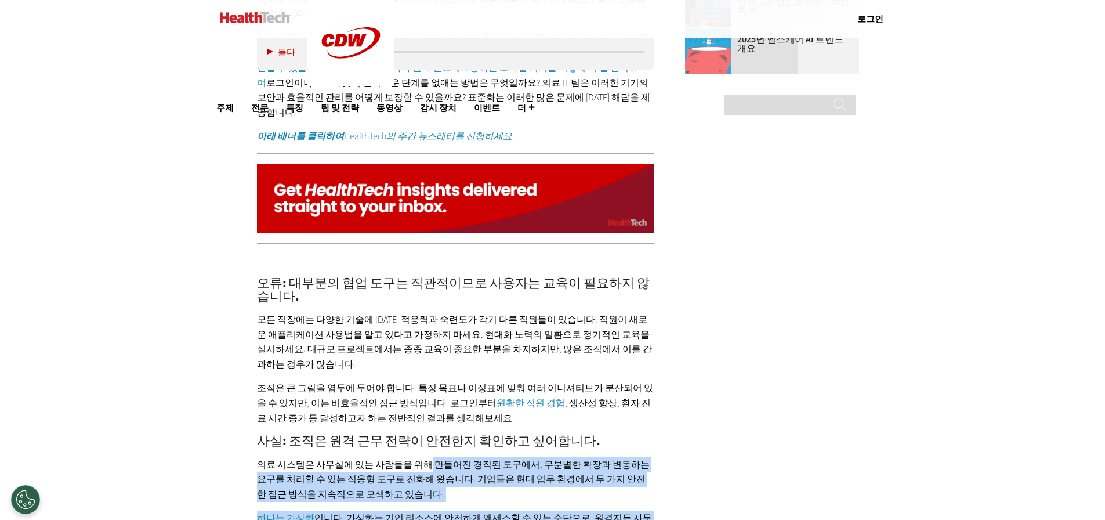
drag, startPoint x: 418, startPoint y: 347, endPoint x: 549, endPoint y: 409, distance: 145.0
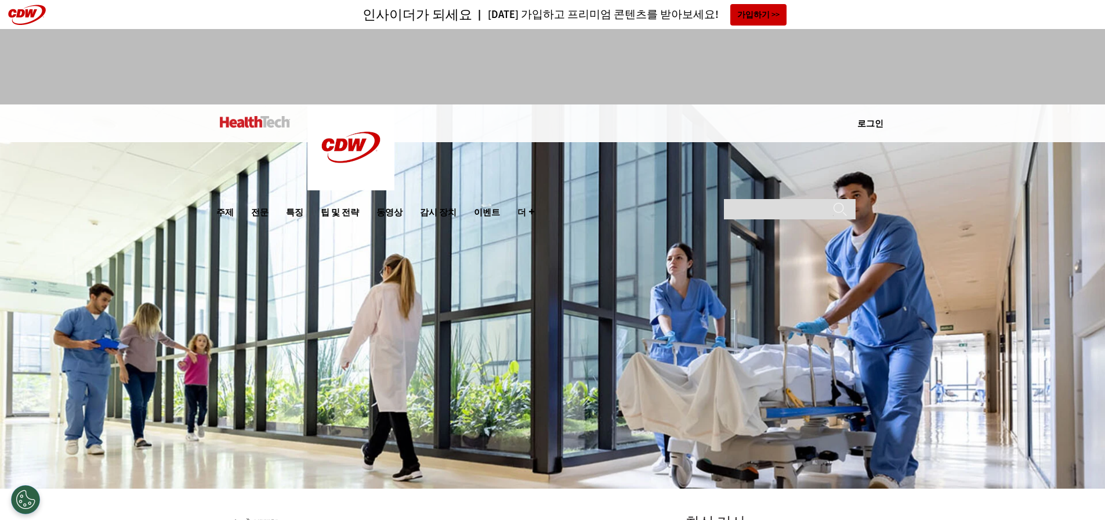
scroll to position [464, 0]
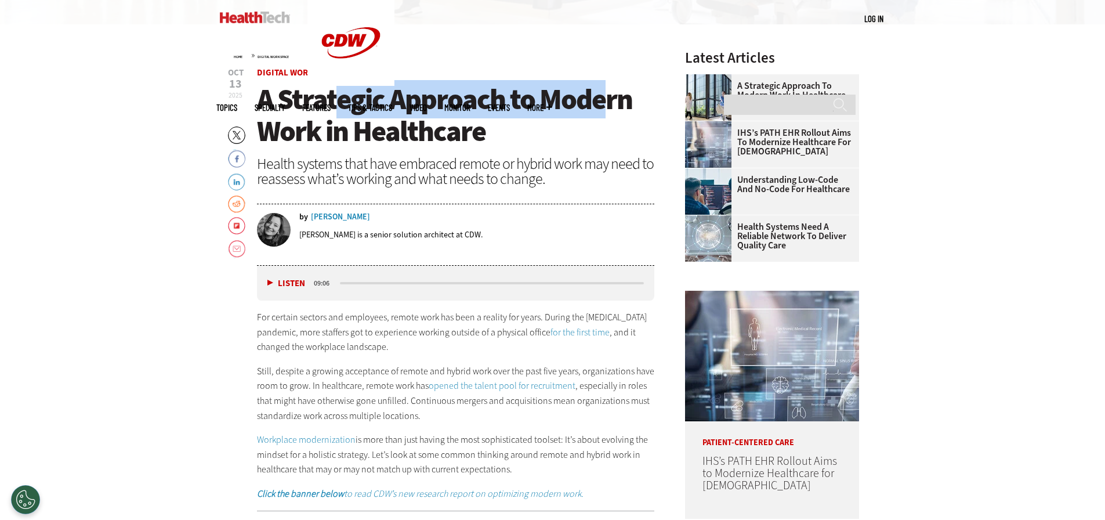
drag, startPoint x: 337, startPoint y: 113, endPoint x: 606, endPoint y: 106, distance: 269.1
click at [606, 106] on span "A Strategic Approach to Modern Work in Healthcare" at bounding box center [444, 115] width 375 height 70
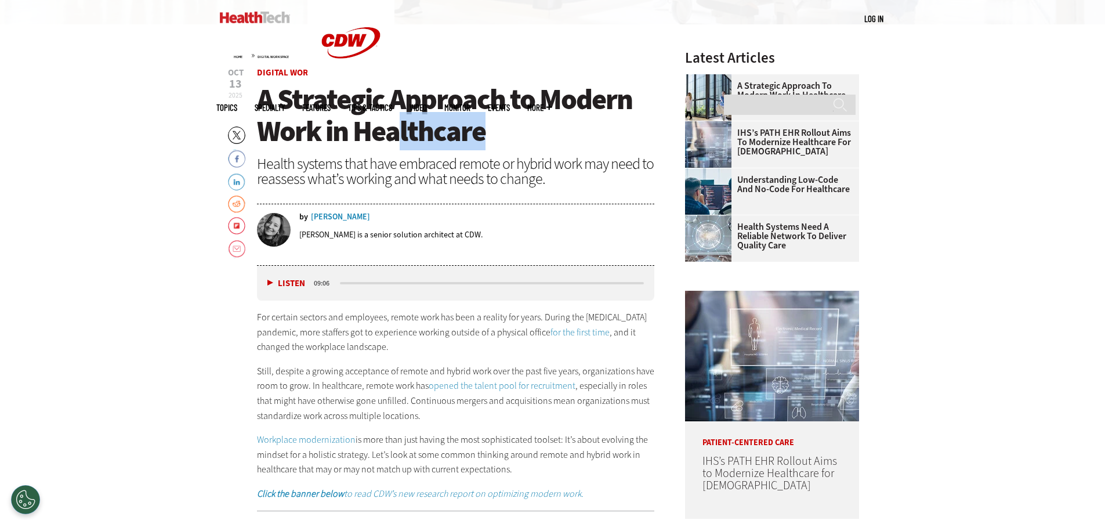
drag, startPoint x: 410, startPoint y: 133, endPoint x: 548, endPoint y: 136, distance: 138.6
click at [548, 136] on h1 "A Strategic Approach to Modern Work in Healthcare" at bounding box center [456, 115] width 398 height 64
click at [554, 136] on h1 "A Strategic Approach to Modern Work in Healthcare" at bounding box center [456, 115] width 398 height 64
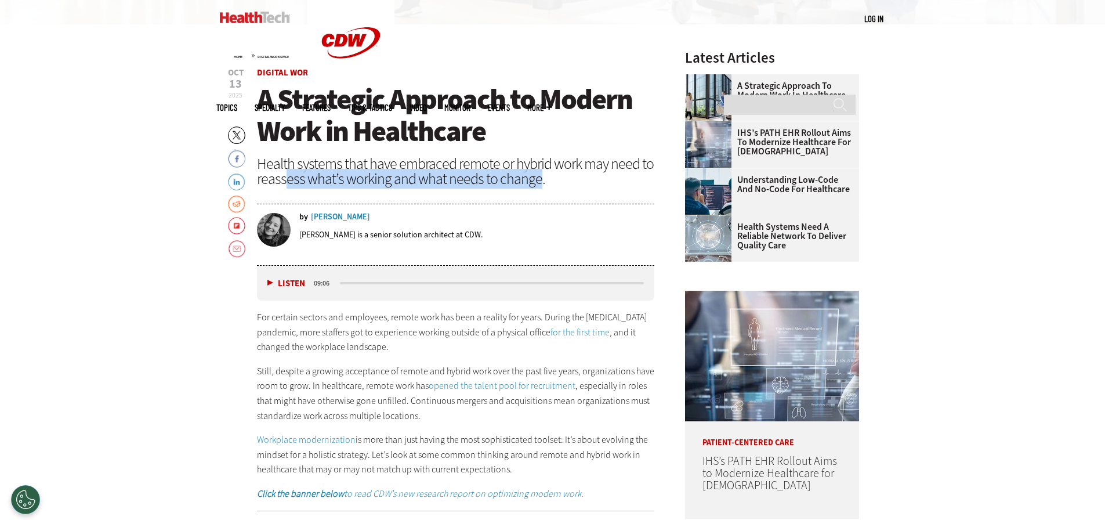
drag, startPoint x: 284, startPoint y: 178, endPoint x: 536, endPoint y: 176, distance: 252.2
click at [536, 176] on div "Health systems that have embraced remote or hybrid work may need to reassess wh…" at bounding box center [456, 171] width 398 height 30
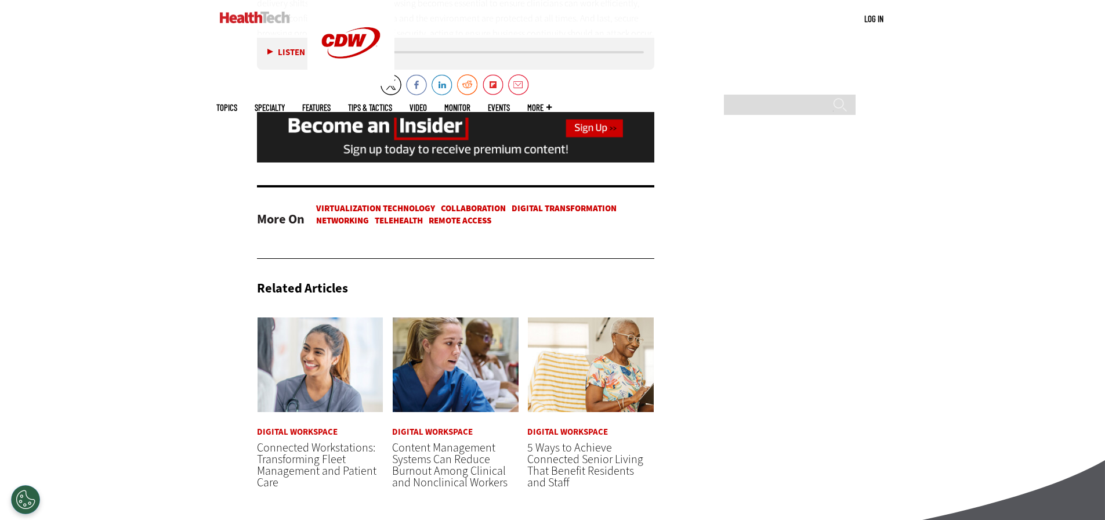
scroll to position [2319, 0]
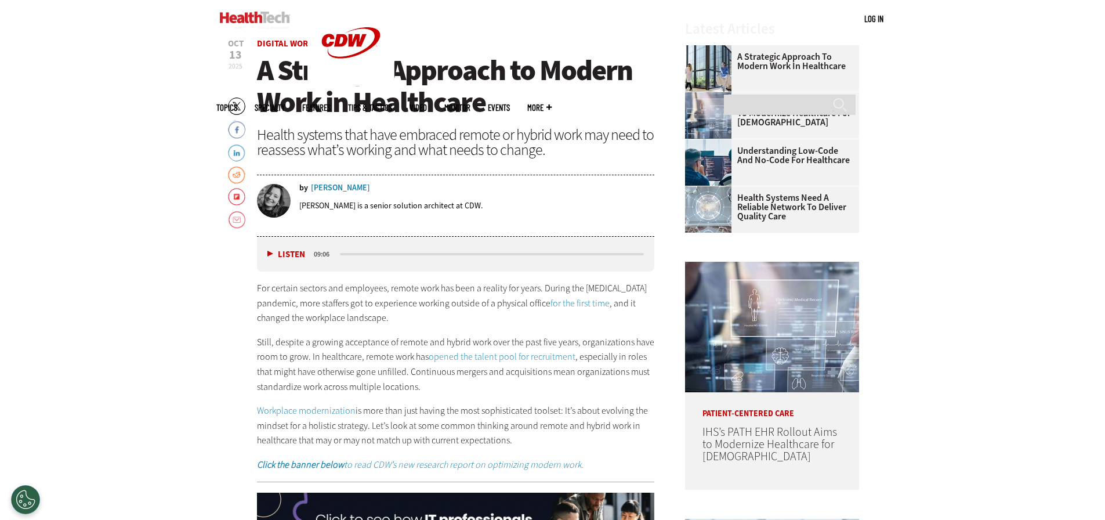
scroll to position [464, 0]
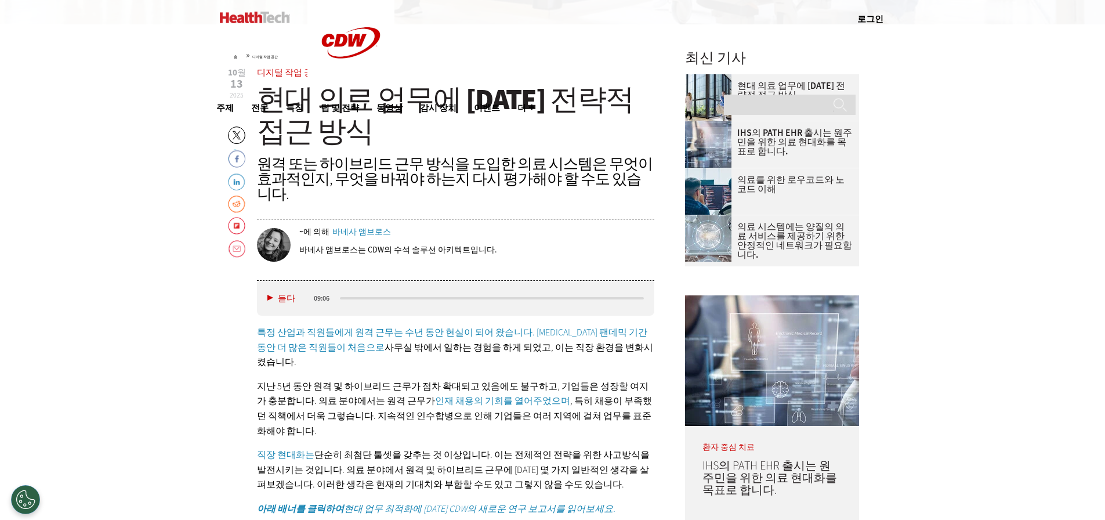
click at [354, 380] on font "지난 5년 동안 원격 및 하이브리드 근무가 점차 확대되고 있음에도 불구하고, 기업들은 성장할 여지가 충분합니다. 의료 분야에서는 원격 근무가" at bounding box center [452, 393] width 391 height 27
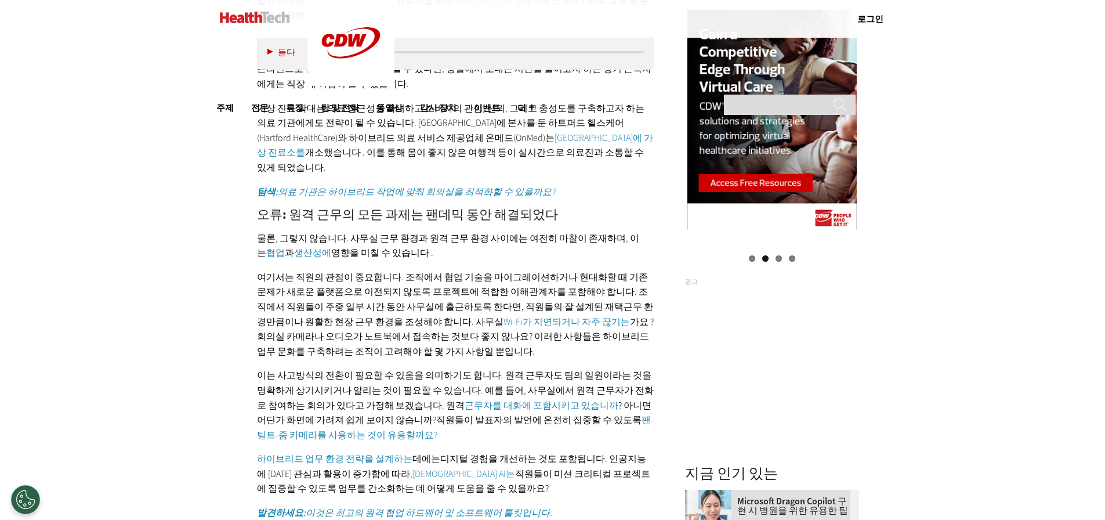
scroll to position [1392, 0]
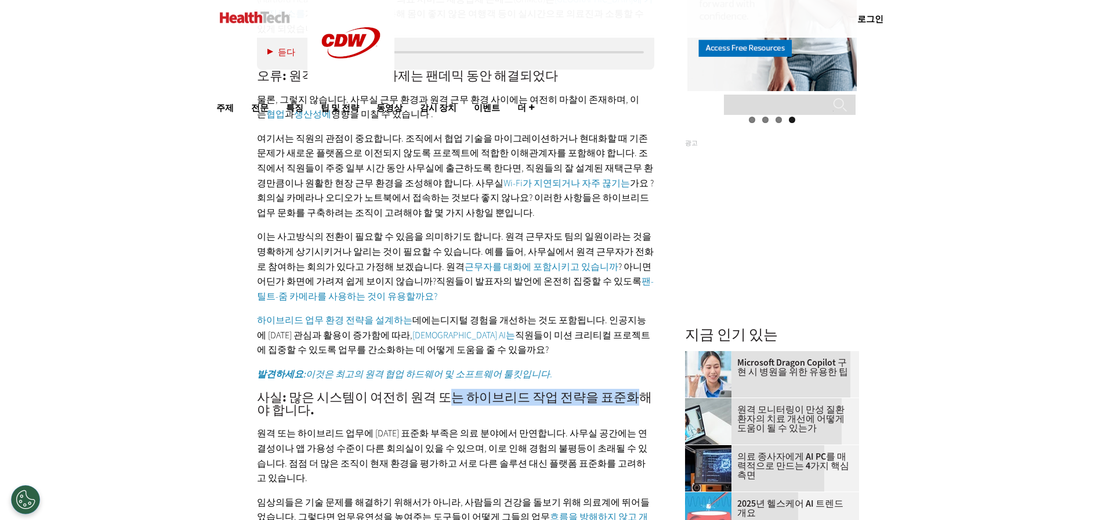
drag, startPoint x: 439, startPoint y: 325, endPoint x: 617, endPoint y: 329, distance: 178.1
click at [617, 388] on font "사실: 많은 시스템이 여전히 원격 또는 하이브리드 작업 전략을 표준화해야 합니다." at bounding box center [454, 403] width 395 height 30
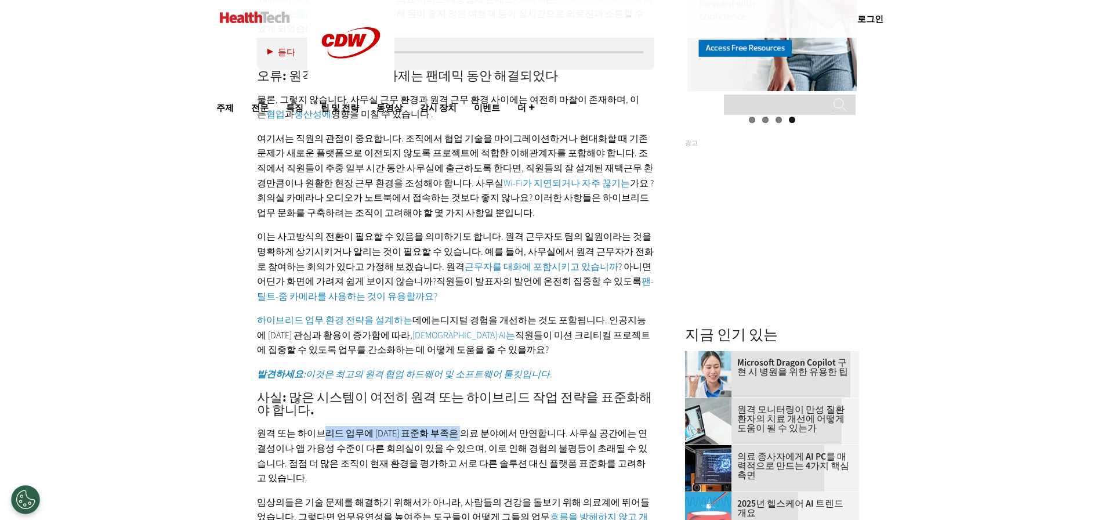
drag, startPoint x: 322, startPoint y: 358, endPoint x: 468, endPoint y: 363, distance: 145.6
click at [468, 427] on font "원격 또는 하이브리드 업무에 [DATE] 표준화 부족은 의료 분야에서 만연합니다. 사무실 공간에는 연결성이나 앱 가용성 수준이 다른 회의실이 …" at bounding box center [452, 455] width 390 height 57
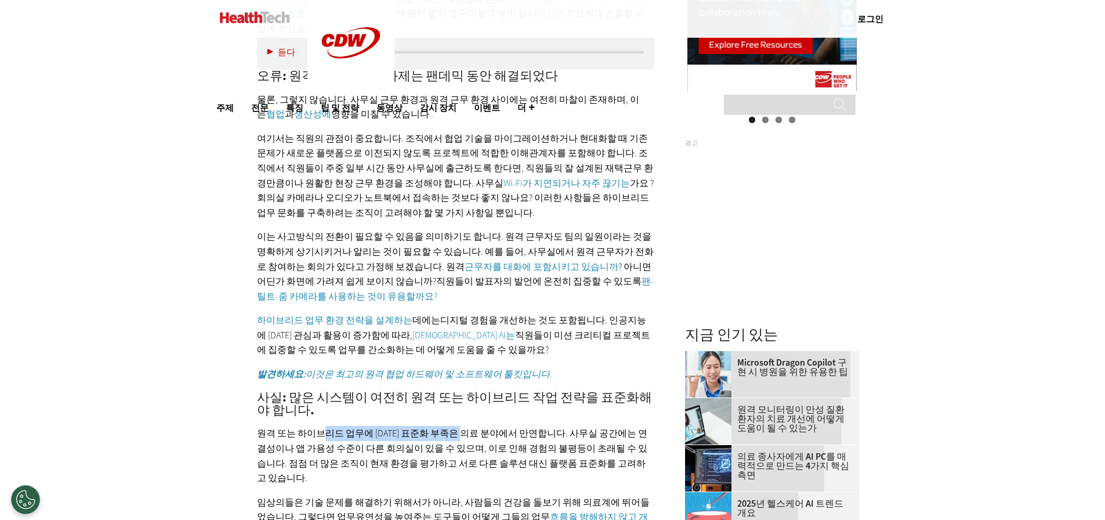
scroll to position [1546, 0]
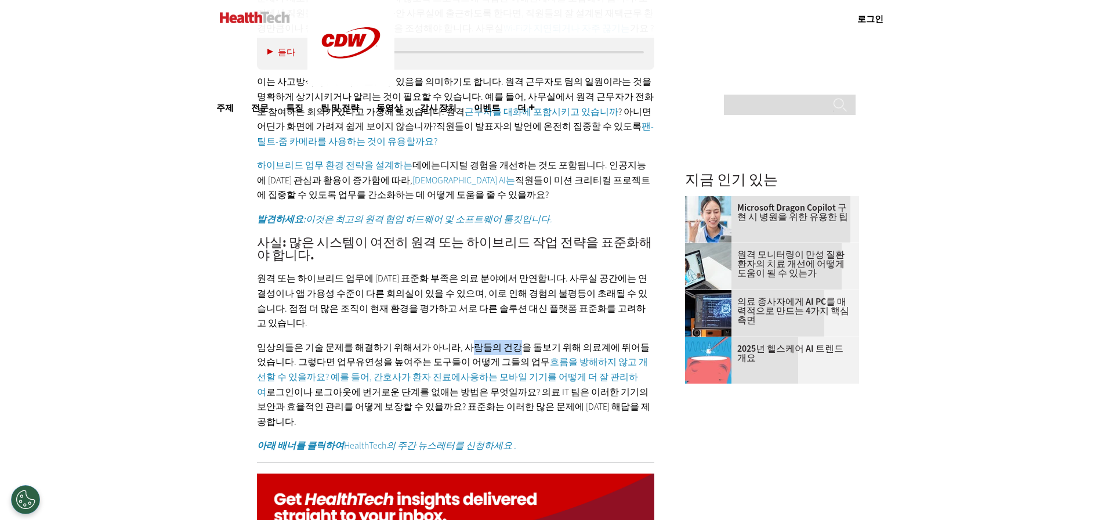
drag, startPoint x: 457, startPoint y: 257, endPoint x: 506, endPoint y: 258, distance: 49.3
click at [506, 341] on font "임상의들은 기술 문제를 해결하기 위해서가 아니라, 사람들의 건강을 돌보기 위해 의료계에 뛰어들었습니다. 그렇다면 업무" at bounding box center [453, 354] width 393 height 27
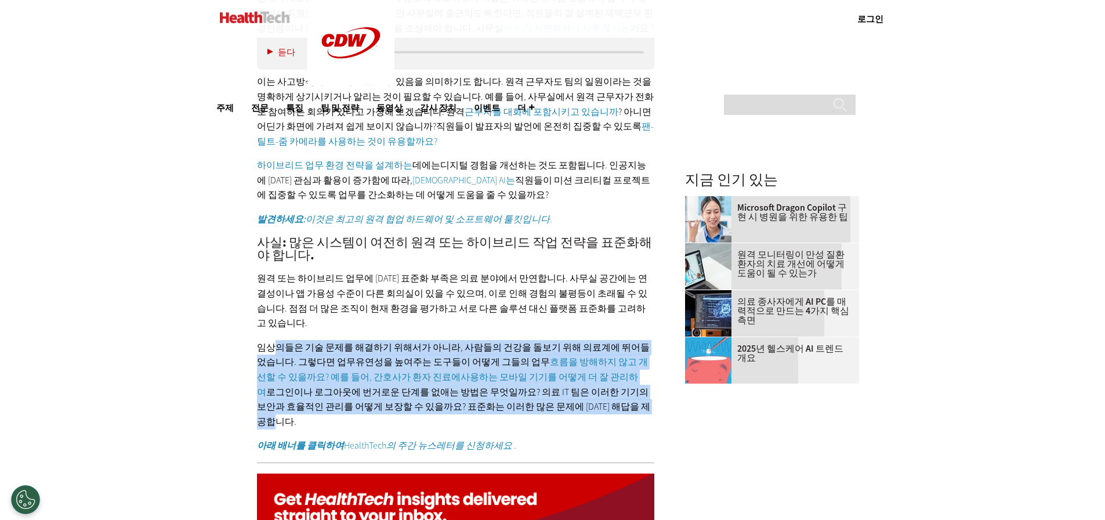
drag, startPoint x: 270, startPoint y: 258, endPoint x: 614, endPoint y: 320, distance: 349.9
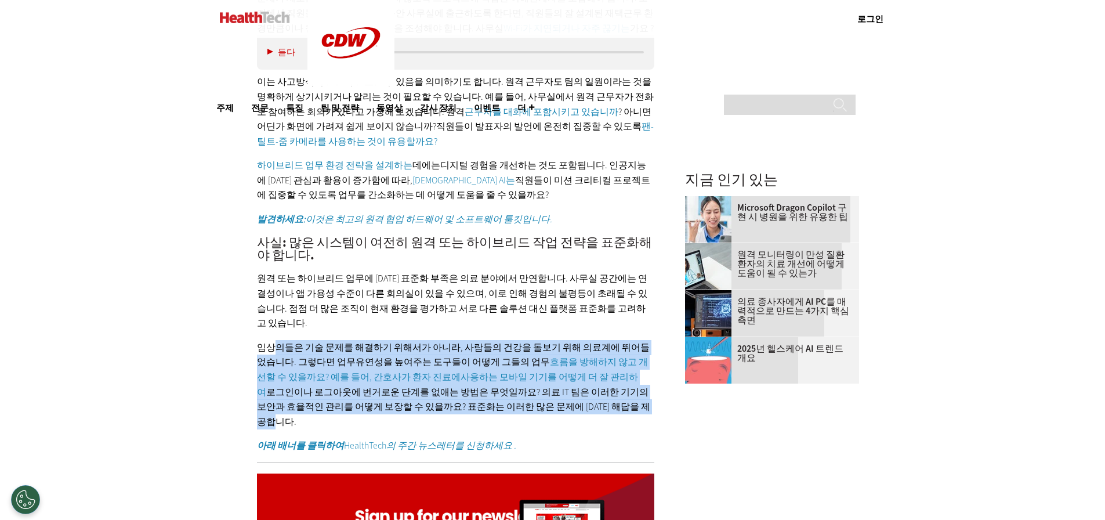
click at [614, 340] on p "임상의들은 기술 문제를 해결하기 위해서가 아니라, 사람들의 건강을 돌보기 위해 의료계에 뛰어들었습니다. 그렇다면 업무 유연성을 높여주는 도구들…" at bounding box center [456, 384] width 398 height 89
click at [416, 340] on p "임상의들은 기술 문제를 해결하기 위해서가 아니라, 사람들의 건강을 돌보기 위해 의료계에 뛰어들었습니다. 그렇다면 업무 유연성을 높여주는 도구들…" at bounding box center [456, 384] width 398 height 89
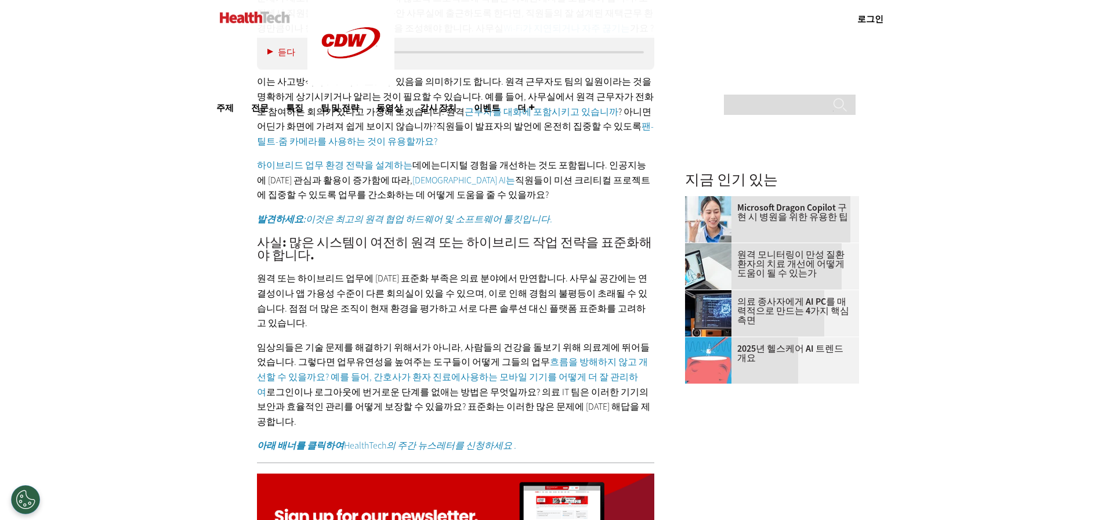
scroll to position [1701, 0]
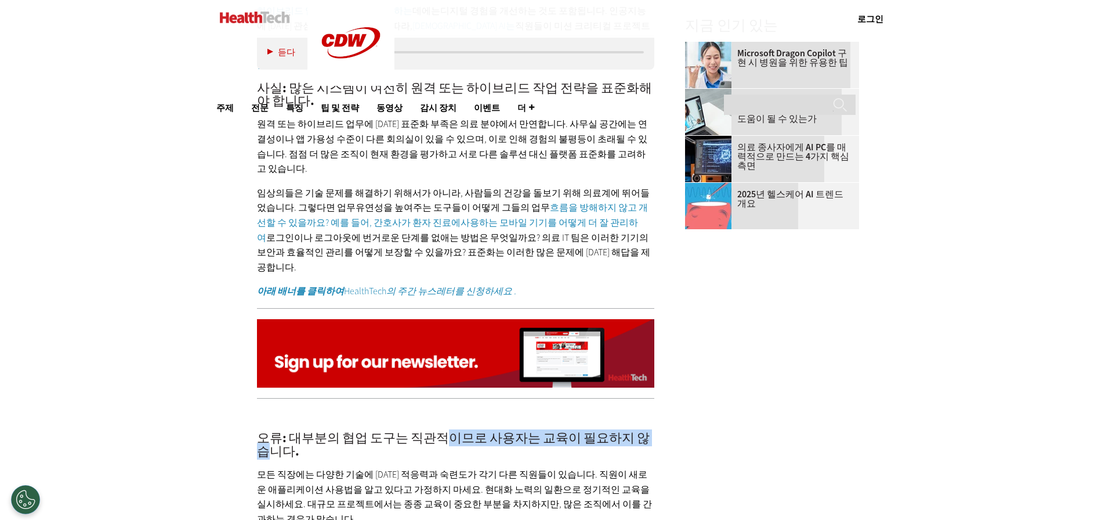
drag, startPoint x: 442, startPoint y: 335, endPoint x: 638, endPoint y: 333, distance: 196.0
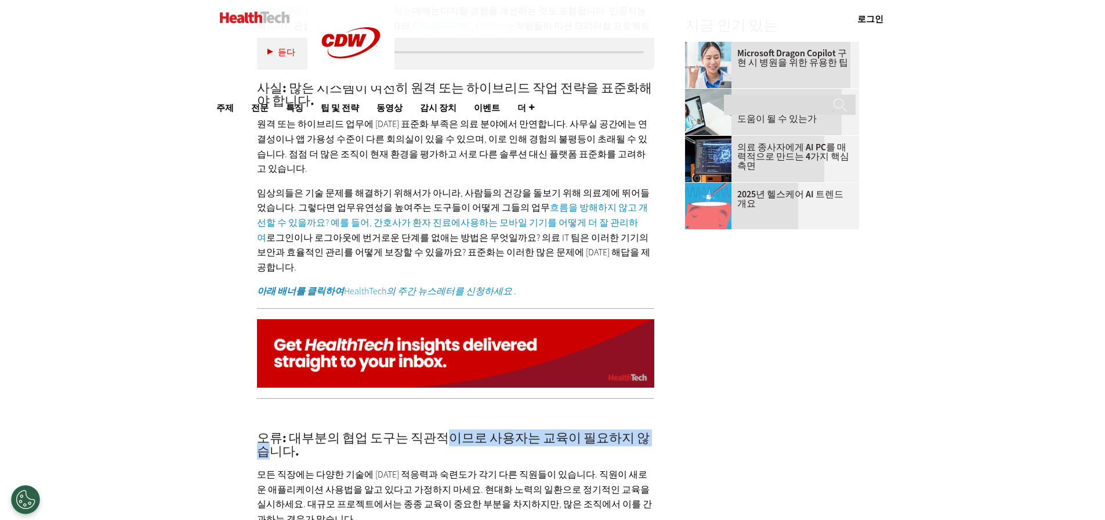
click at [638, 429] on font "오류: 대부분의 협업 도구는 직관적이므로 사용자는 교육이 필요하지 않습니다." at bounding box center [453, 444] width 393 height 30
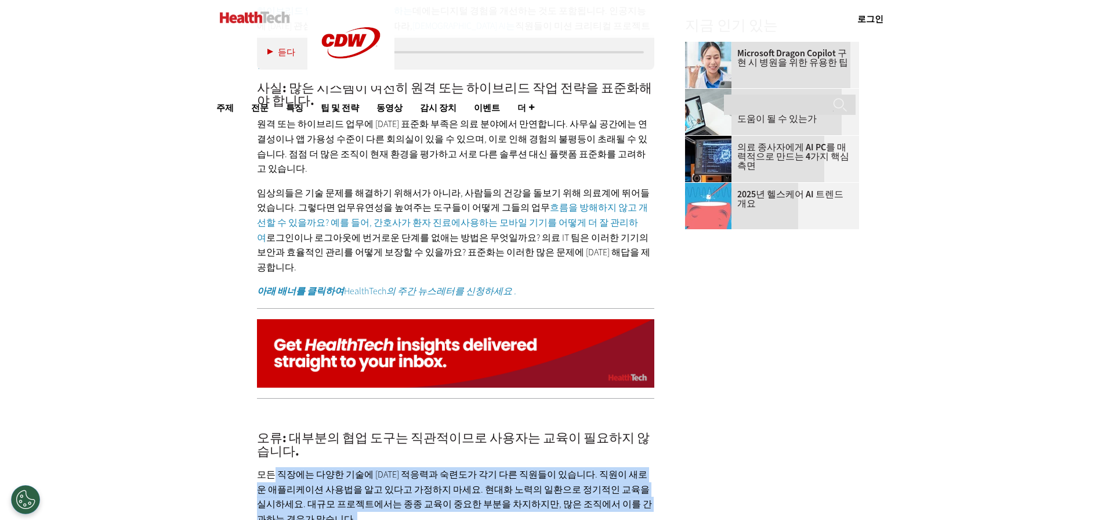
drag, startPoint x: 274, startPoint y: 370, endPoint x: 593, endPoint y: 470, distance: 333.6
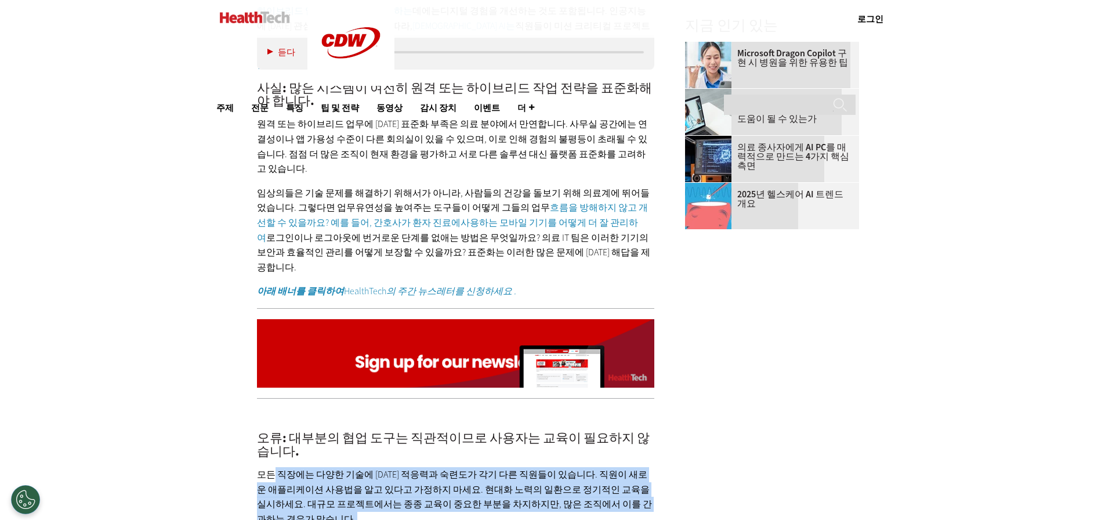
scroll to position [1855, 0]
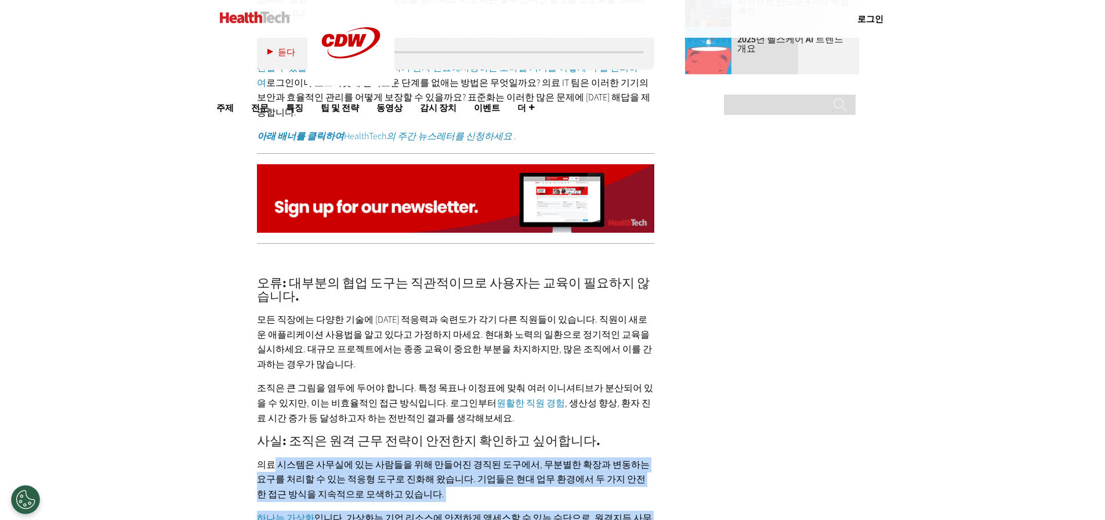
drag, startPoint x: 273, startPoint y: 351, endPoint x: 366, endPoint y: 444, distance: 131.6
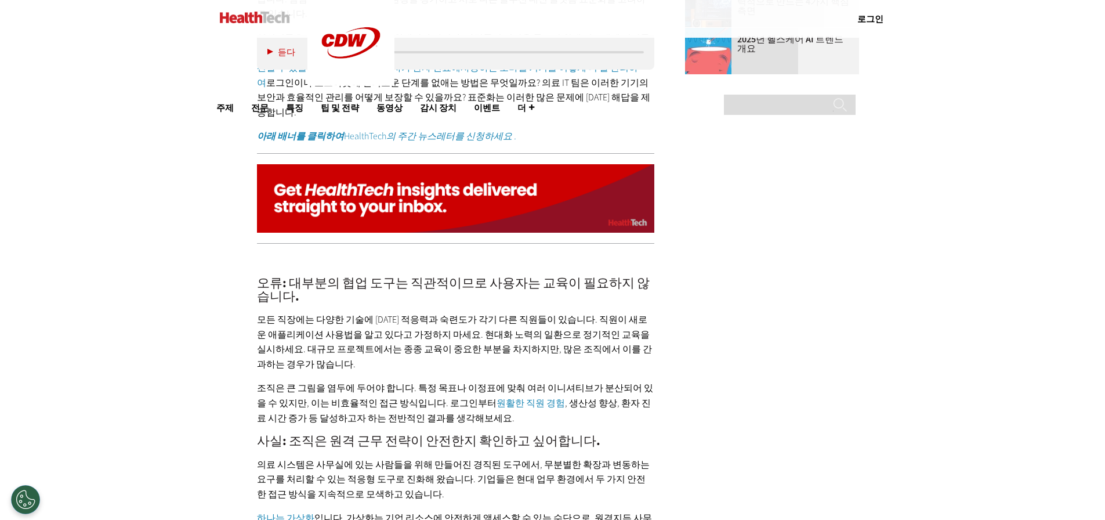
drag, startPoint x: 586, startPoint y: 464, endPoint x: 646, endPoint y: 472, distance: 60.8
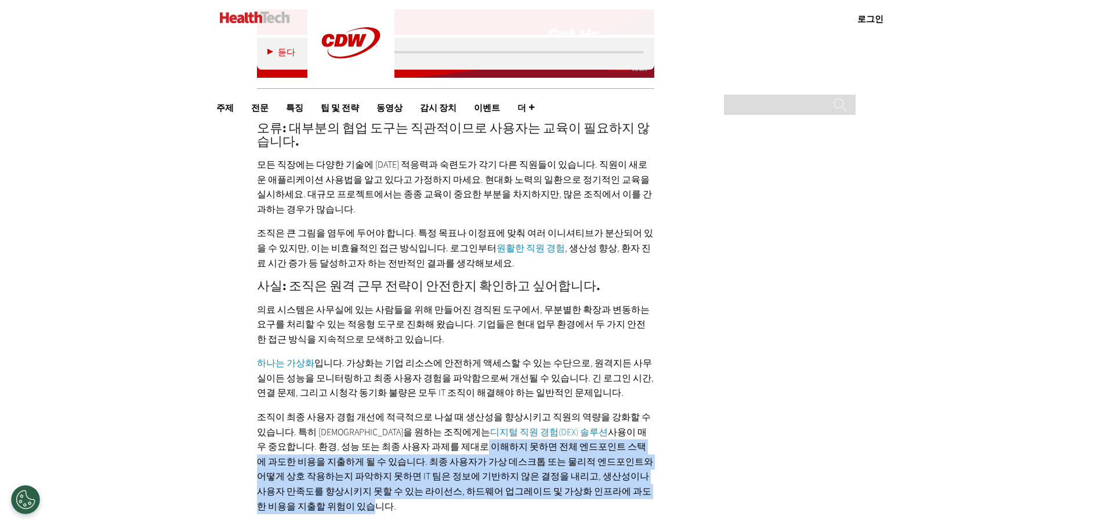
drag, startPoint x: 370, startPoint y: 326, endPoint x: 537, endPoint y: 368, distance: 172.1
click at [537, 426] on font "사용이 매우 중요합니다. 환경, 성능 또는 최종 사용자 과제를 제대로 이해하지 못하면 전체 엔드포인트 스택에 과도한 비용을 지출하게 될 수 있…" at bounding box center [455, 469] width 396 height 86
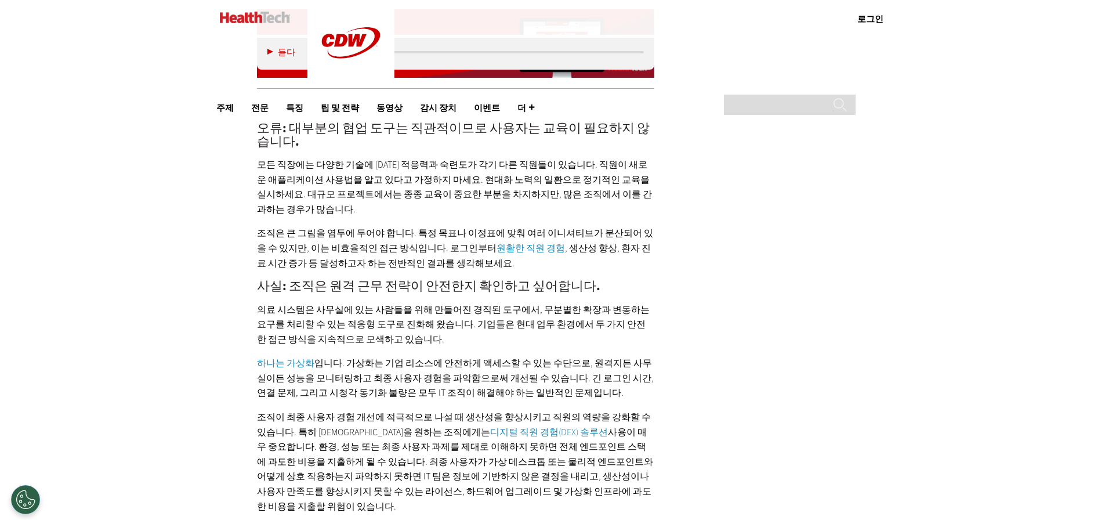
drag, startPoint x: 449, startPoint y: 419, endPoint x: 540, endPoint y: 424, distance: 91.2
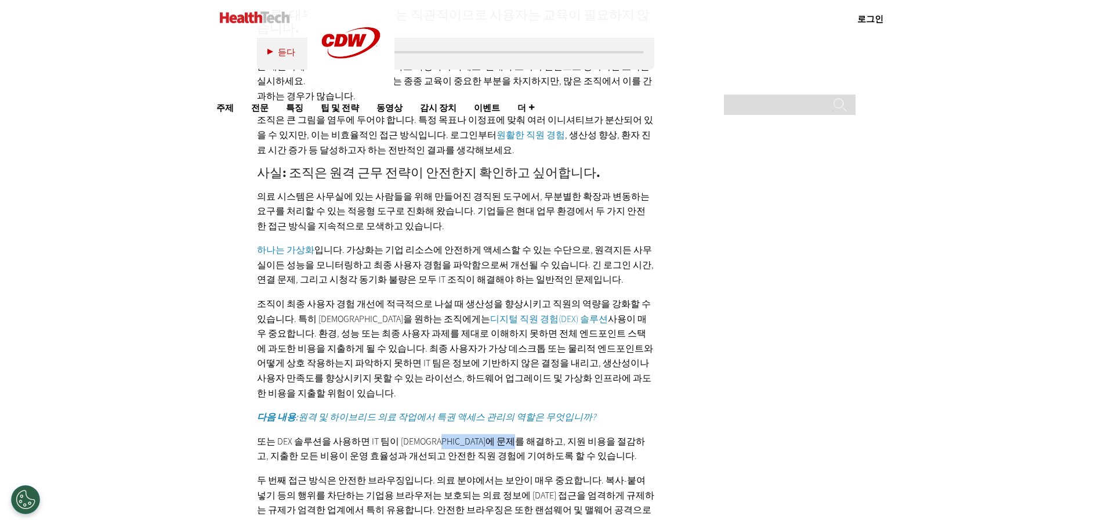
scroll to position [2164, 0]
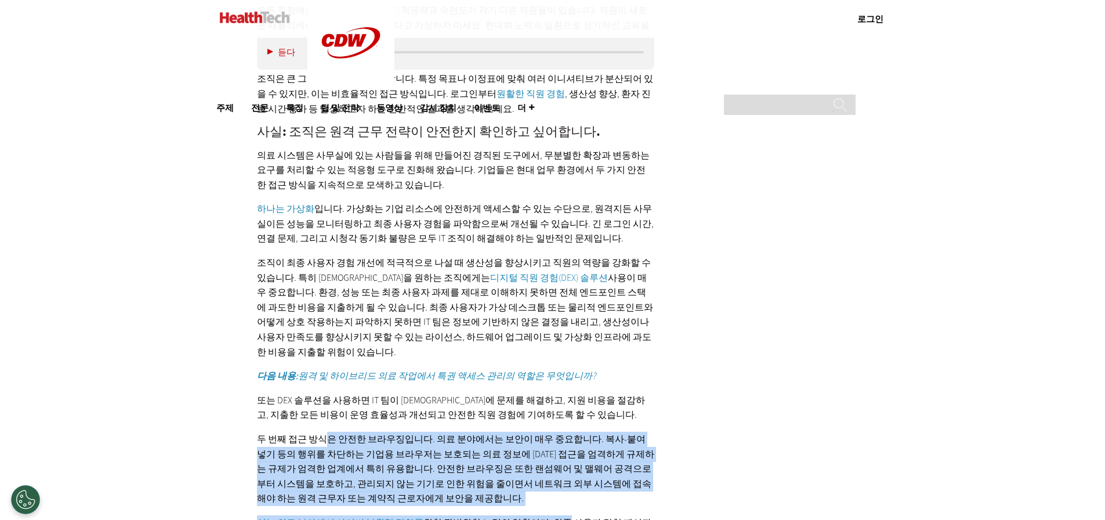
drag, startPoint x: 324, startPoint y: 302, endPoint x: 549, endPoint y: 386, distance: 240.5
click at [549, 386] on div "오류: 대부분의 협업 도구는 직관적이므로 사용자는 교육이 필요하지 않습니다. 모든 직장에는 다양한 기술에 [DATE] 적응력과 숙련도가 각기 …" at bounding box center [456, 274] width 398 height 660
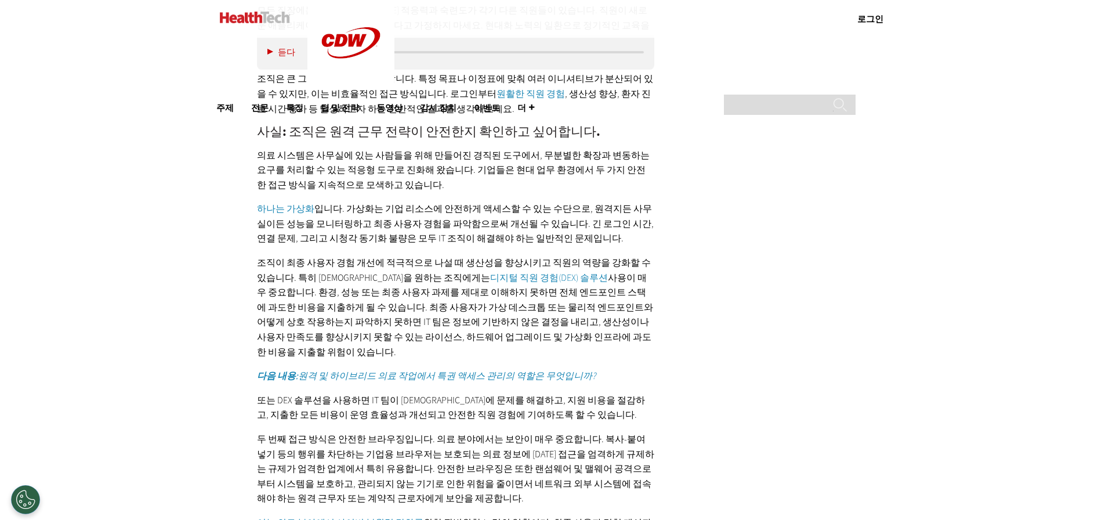
drag, startPoint x: 363, startPoint y: 404, endPoint x: 575, endPoint y: 453, distance: 217.9
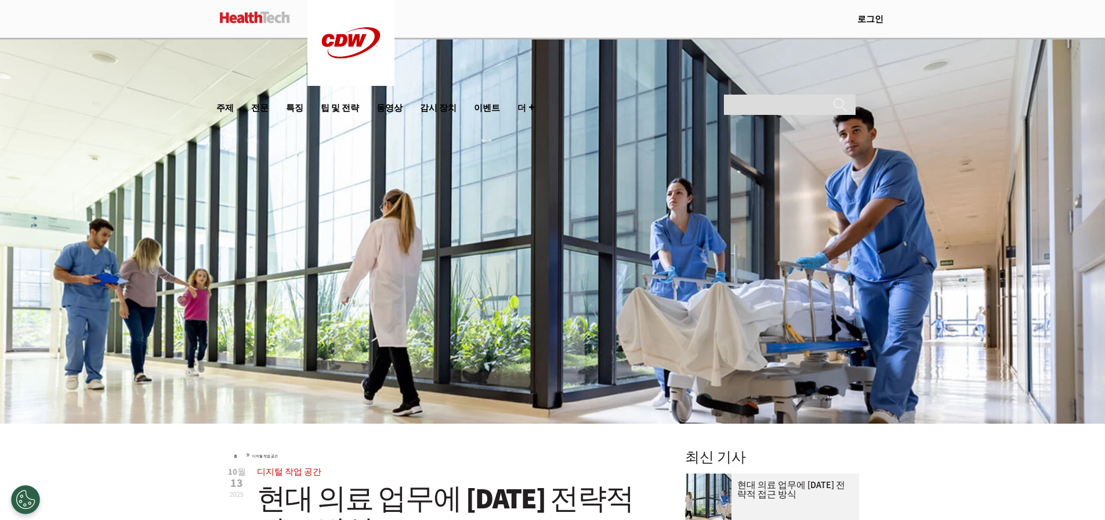
scroll to position [0, 0]
